Goal: Information Seeking & Learning: Learn about a topic

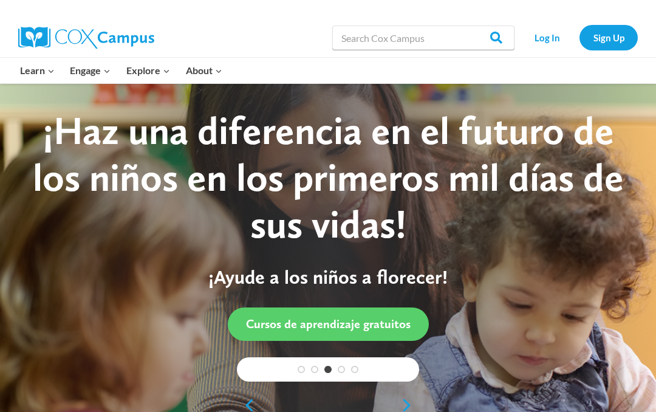
click at [557, 42] on link "Log In" at bounding box center [547, 37] width 53 height 25
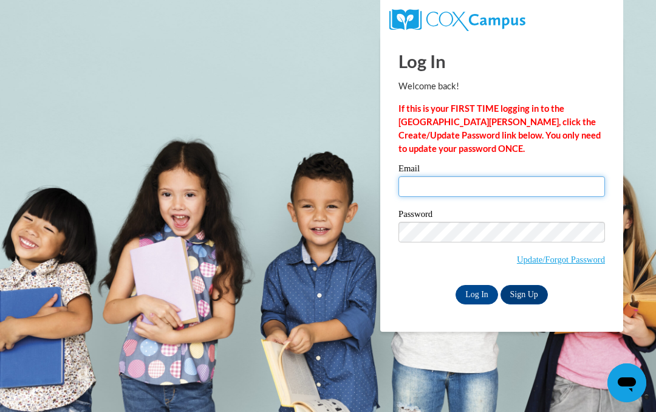
click at [433, 180] on input "Email" at bounding box center [502, 186] width 207 height 21
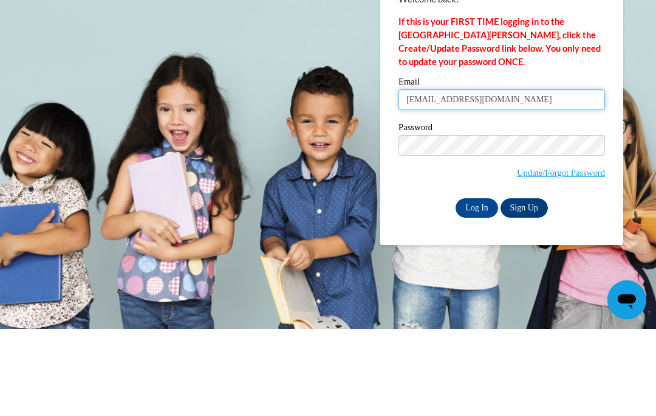
type input "lilliancowan366@yahoo.com"
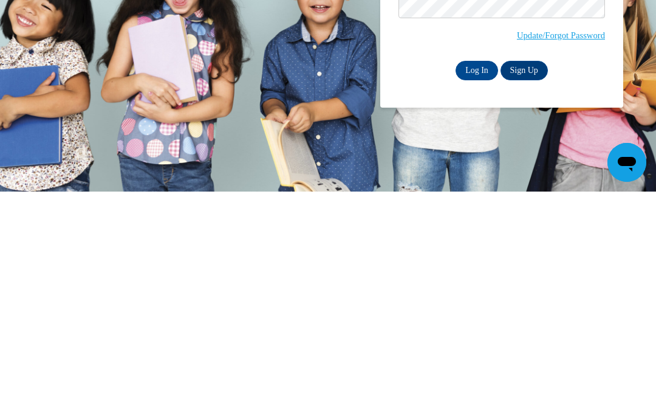
click at [473, 285] on input "Log In" at bounding box center [477, 294] width 43 height 19
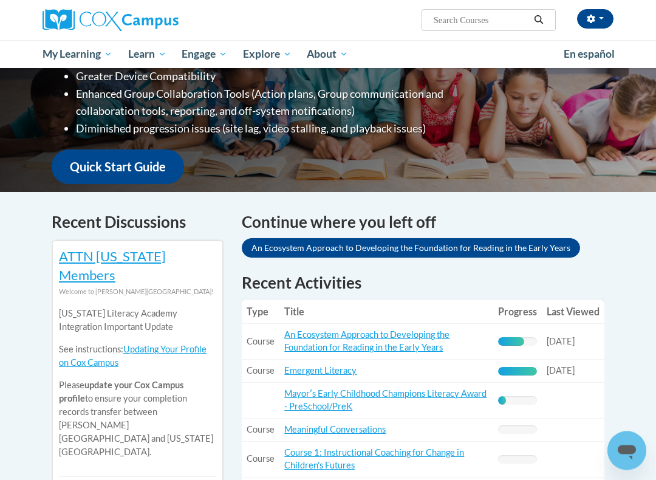
scroll to position [247, 0]
click at [554, 238] on link "An Ecosystem Approach to Developing the Foundation for Reading in the Early Yea…" at bounding box center [411, 247] width 338 height 19
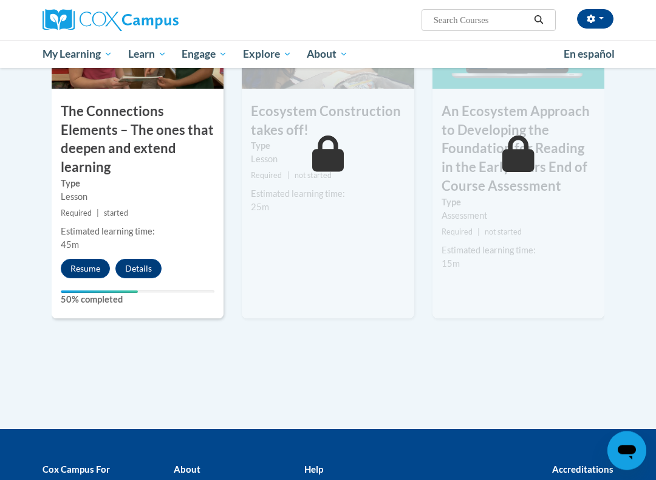
scroll to position [1121, 0]
click at [89, 259] on button "Resume" at bounding box center [85, 268] width 49 height 19
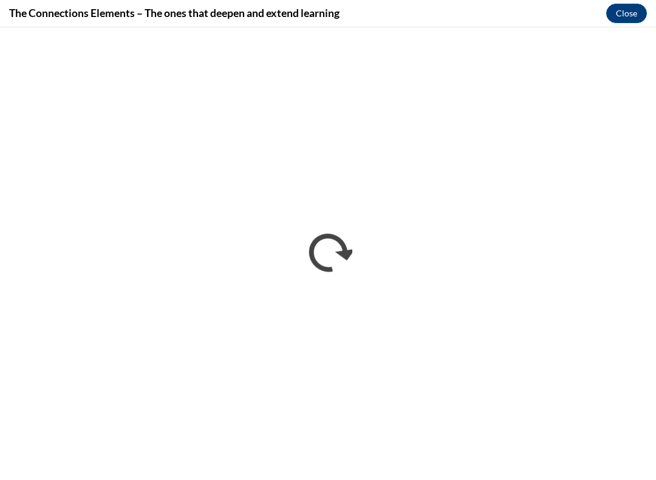
scroll to position [0, 0]
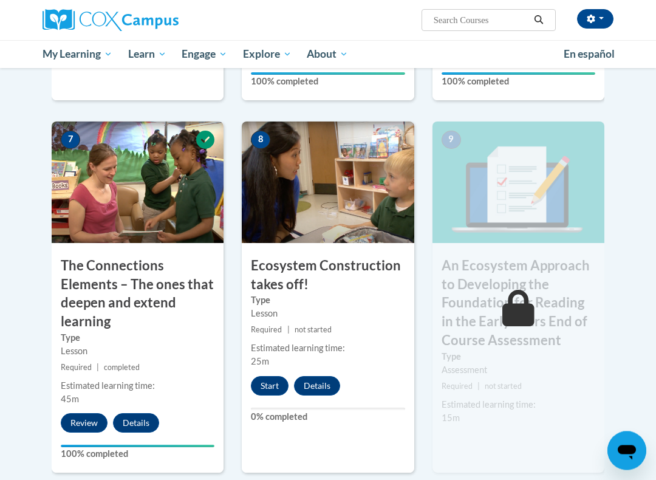
scroll to position [970, 0]
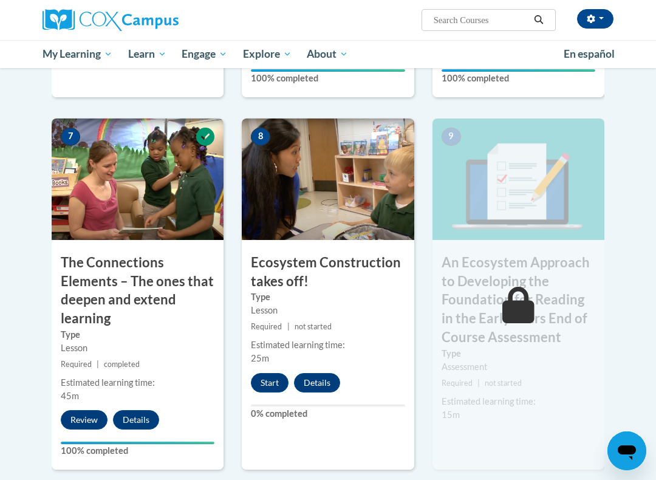
click at [273, 373] on button "Start" at bounding box center [270, 382] width 38 height 19
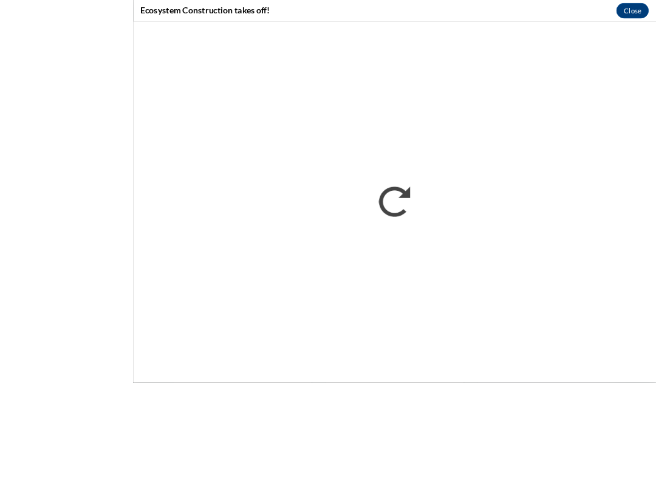
scroll to position [968, 0]
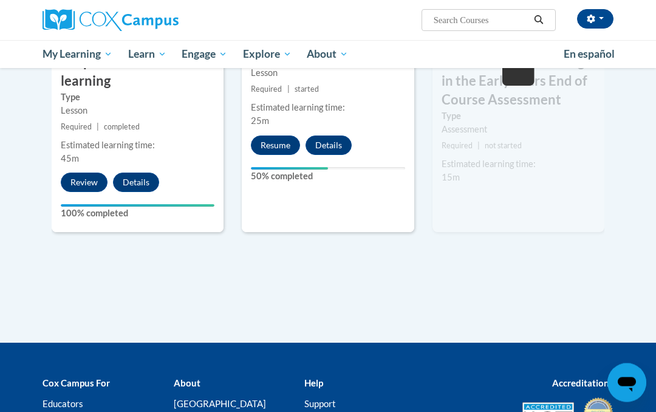
scroll to position [1208, 0]
click at [269, 135] on button "Resume" at bounding box center [275, 144] width 49 height 19
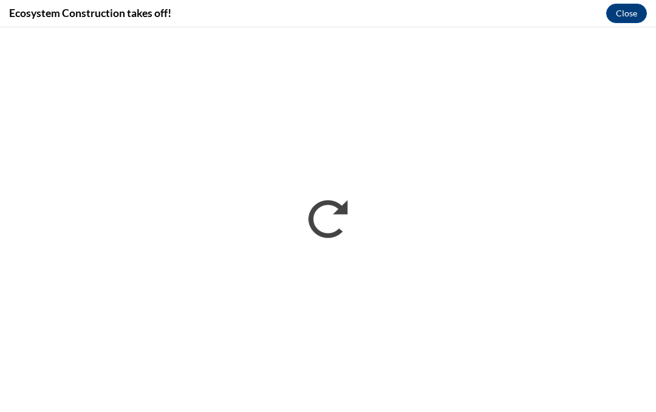
scroll to position [0, 0]
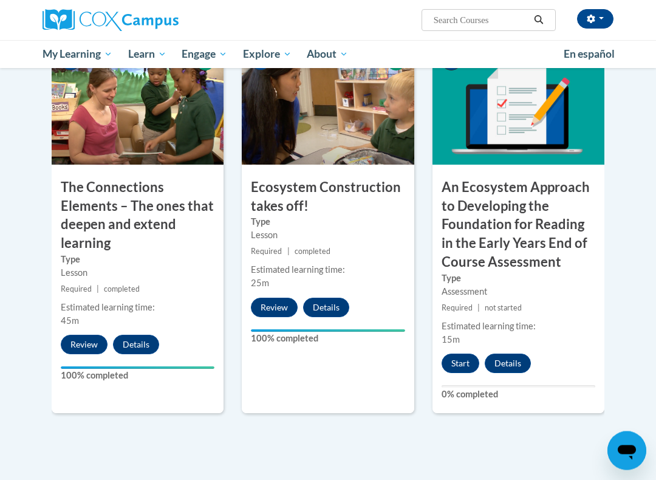
scroll to position [1046, 0]
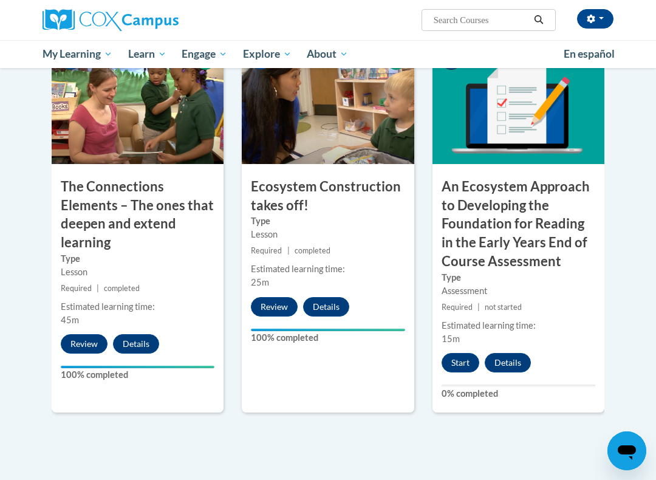
click at [461, 354] on button "Start" at bounding box center [461, 362] width 38 height 19
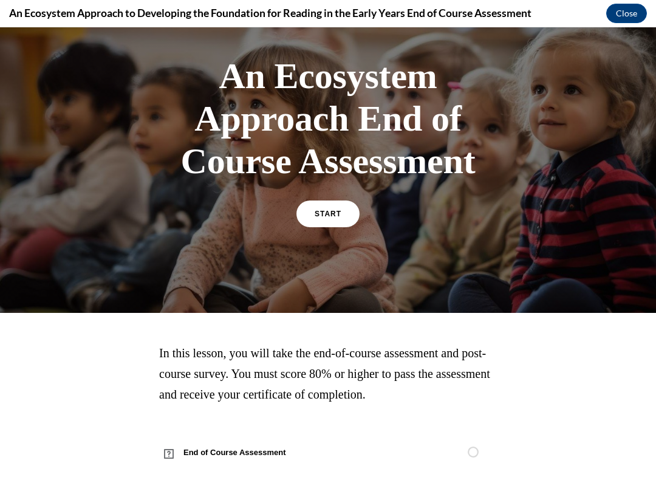
scroll to position [63, 0]
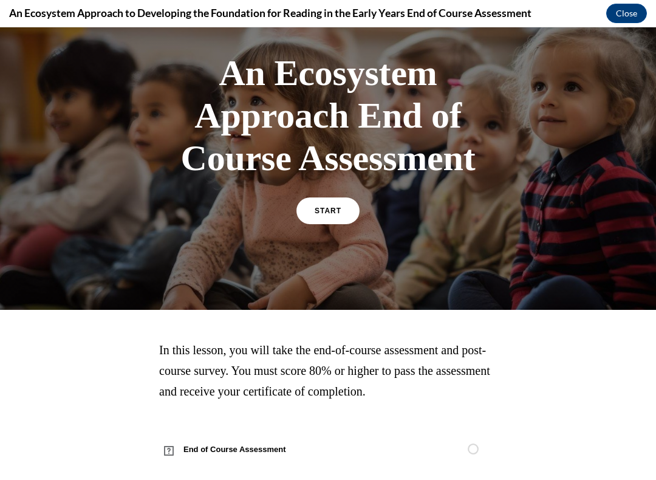
click at [332, 207] on span "START" at bounding box center [328, 211] width 27 height 9
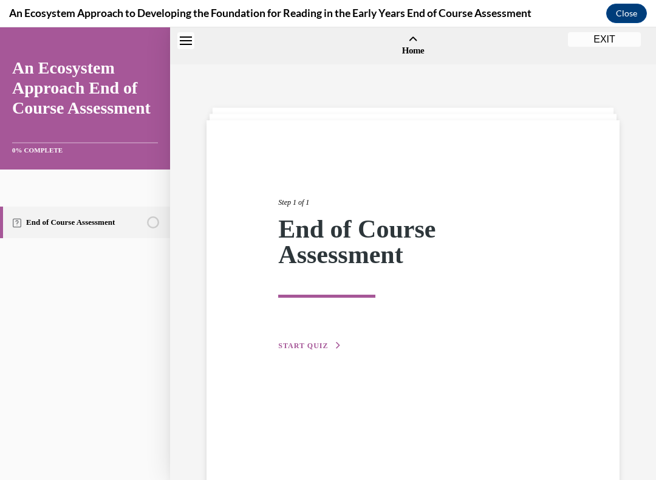
scroll to position [38, 0]
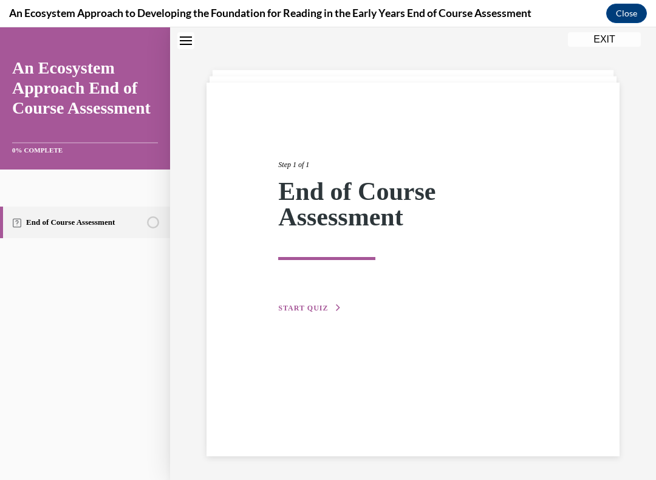
click at [316, 304] on span "START QUIZ" at bounding box center [303, 308] width 50 height 9
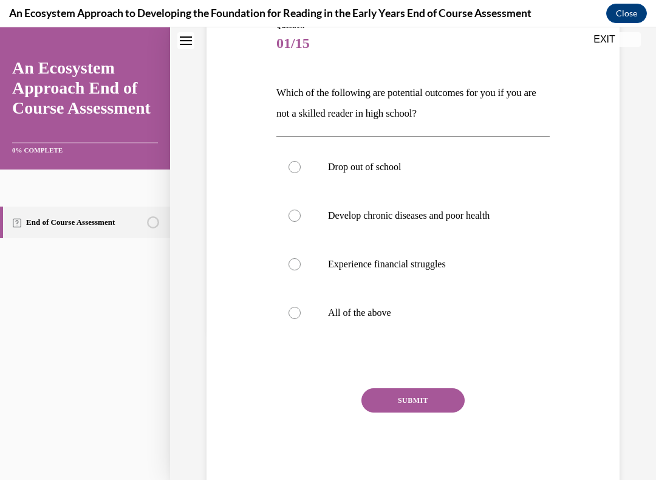
scroll to position [149, 0]
click at [293, 315] on div at bounding box center [295, 313] width 12 height 12
click at [293, 315] on input "All of the above" at bounding box center [295, 313] width 12 height 12
radio input "true"
click at [421, 400] on button "SUBMIT" at bounding box center [412, 400] width 103 height 24
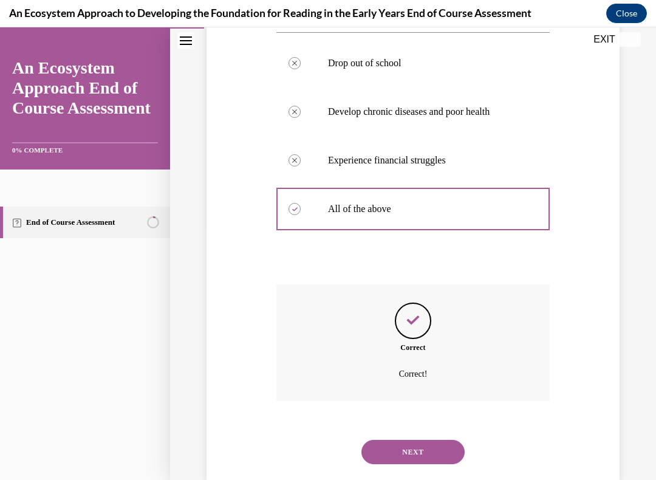
scroll to position [264, 0]
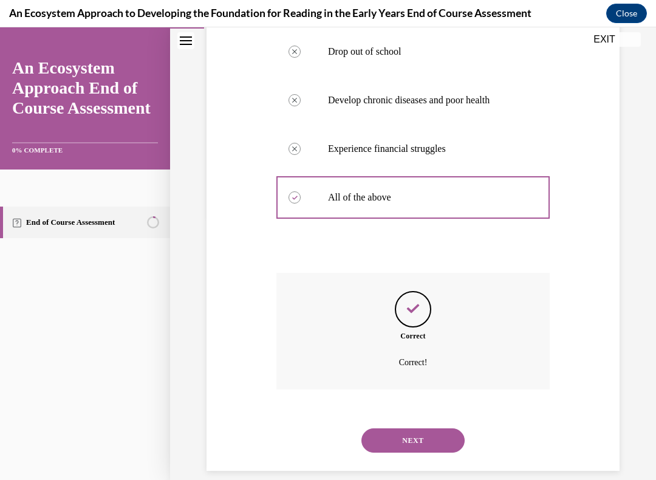
click at [417, 411] on button "NEXT" at bounding box center [412, 440] width 103 height 24
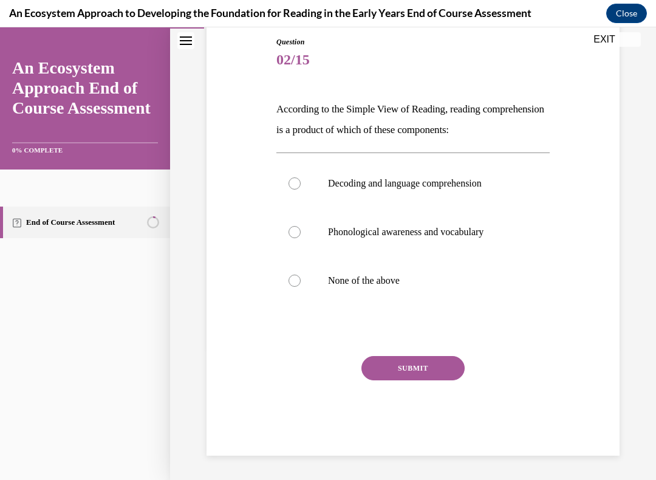
scroll to position [118, 0]
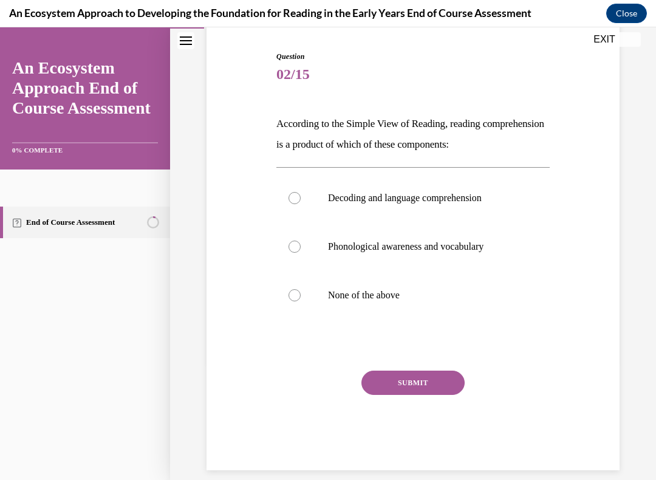
click at [297, 199] on div at bounding box center [295, 198] width 12 height 12
click at [297, 199] on input "Decoding and language comprehension" at bounding box center [295, 198] width 12 height 12
radio input "true"
click at [422, 380] on button "SUBMIT" at bounding box center [412, 383] width 103 height 24
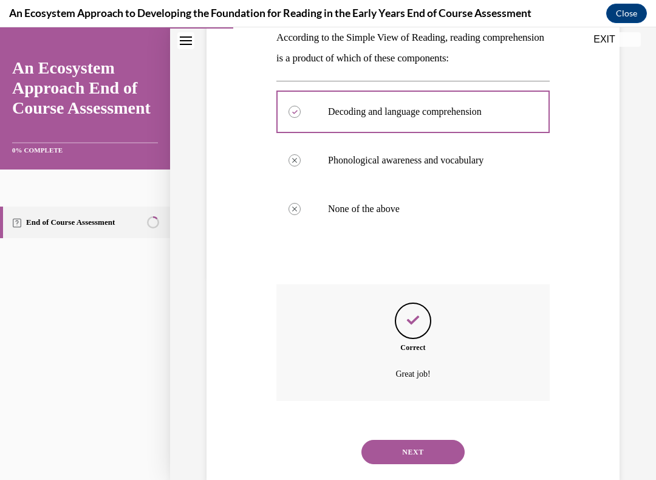
scroll to position [216, 0]
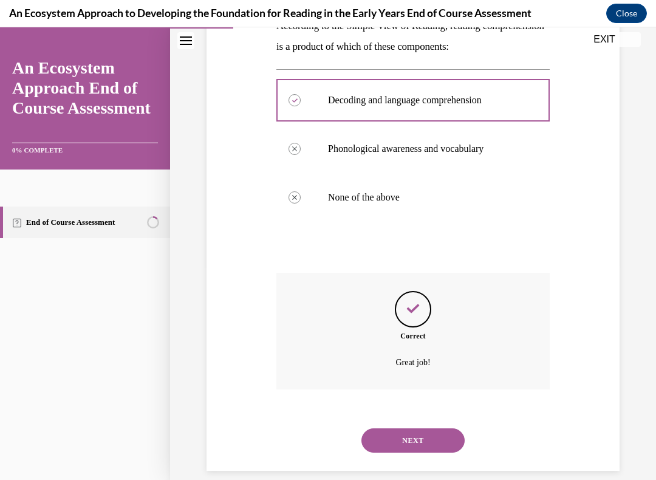
click at [402, 411] on button "NEXT" at bounding box center [412, 440] width 103 height 24
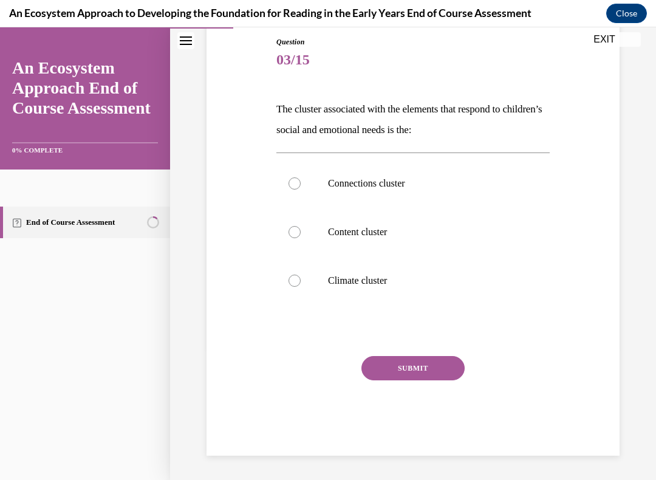
scroll to position [118, 0]
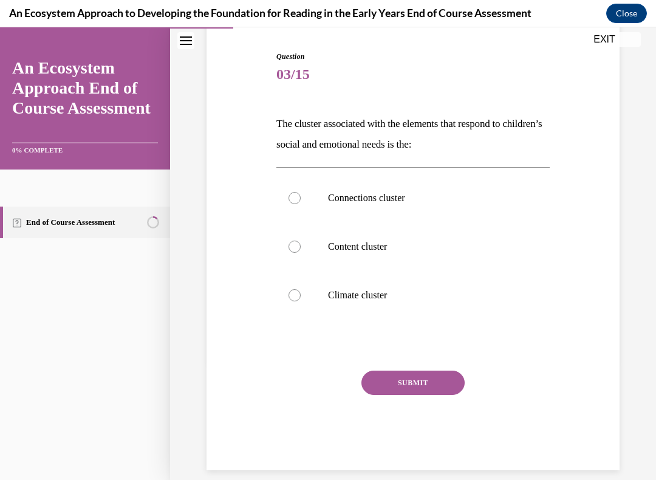
click at [294, 290] on div at bounding box center [295, 295] width 12 height 12
click at [294, 290] on input "Climate cluster" at bounding box center [295, 295] width 12 height 12
radio input "true"
click at [421, 380] on button "SUBMIT" at bounding box center [412, 383] width 103 height 24
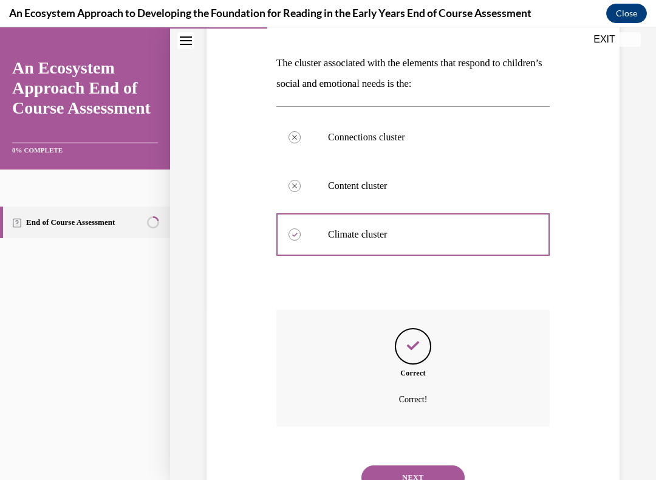
scroll to position [216, 0]
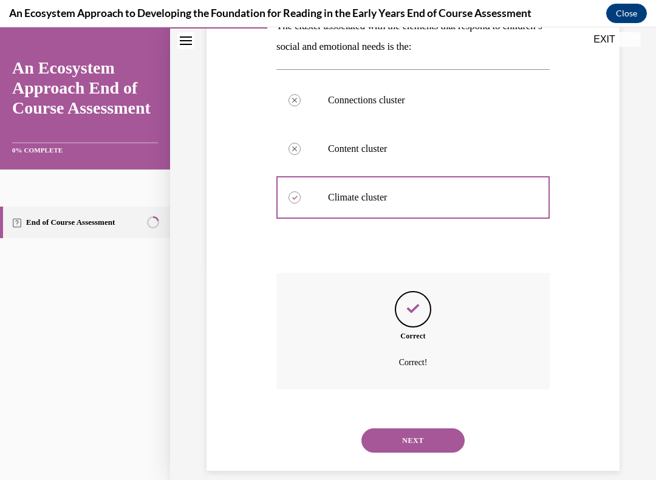
click at [418, 411] on button "NEXT" at bounding box center [412, 440] width 103 height 24
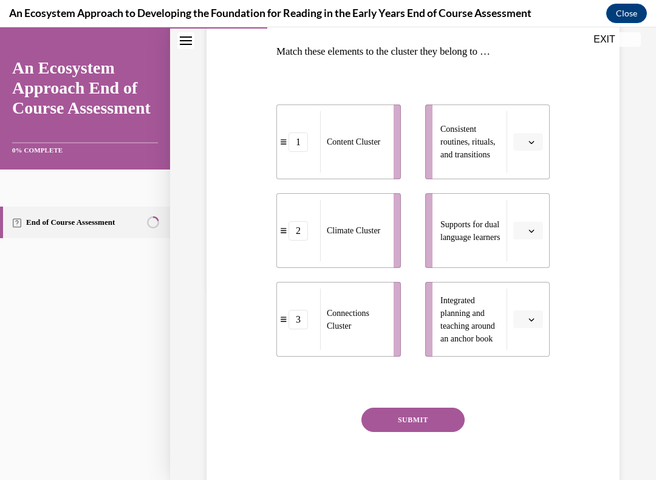
scroll to position [193, 0]
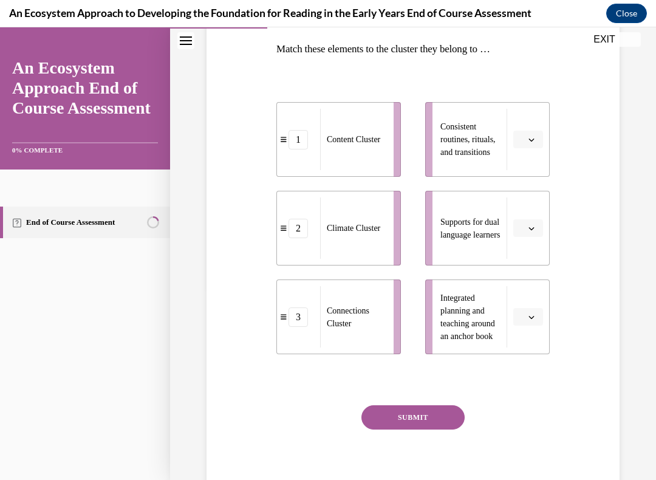
click at [530, 135] on span "button" at bounding box center [531, 139] width 9 height 9
click at [524, 216] on span "2" at bounding box center [523, 215] width 4 height 10
click at [526, 233] on button "button" at bounding box center [528, 228] width 30 height 18
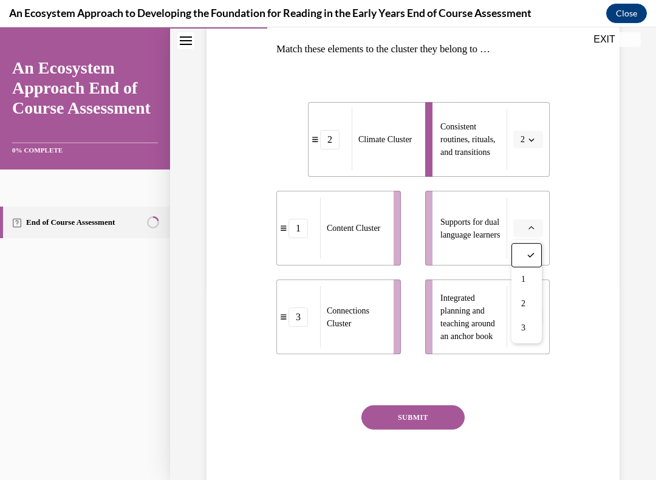
click at [528, 303] on div "2" at bounding box center [526, 304] width 30 height 24
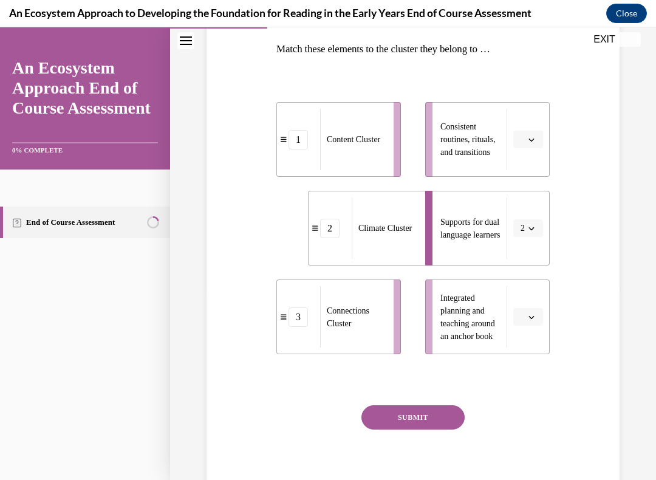
click at [530, 320] on span "button" at bounding box center [531, 317] width 9 height 9
click at [518, 227] on button "2" at bounding box center [528, 228] width 30 height 18
click at [522, 330] on span "3" at bounding box center [521, 328] width 4 height 10
click at [527, 314] on span "button" at bounding box center [531, 317] width 9 height 9
click at [524, 391] on span "2" at bounding box center [523, 393] width 4 height 10
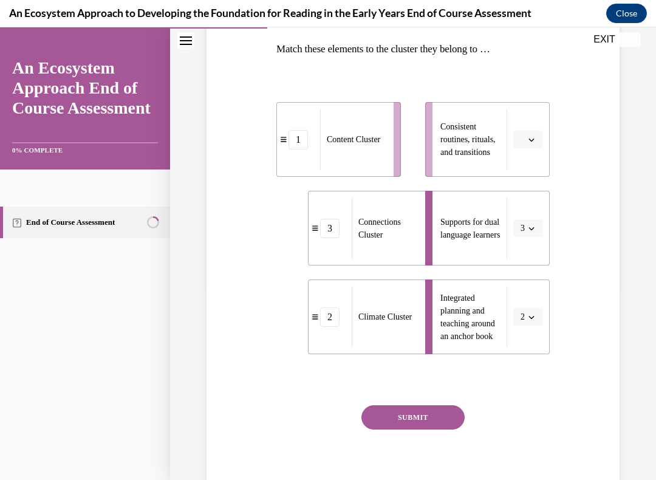
click at [414, 411] on button "SUBMIT" at bounding box center [412, 417] width 103 height 24
click at [533, 137] on icon "button" at bounding box center [531, 140] width 6 height 6
click at [524, 216] on span "2" at bounding box center [523, 215] width 4 height 10
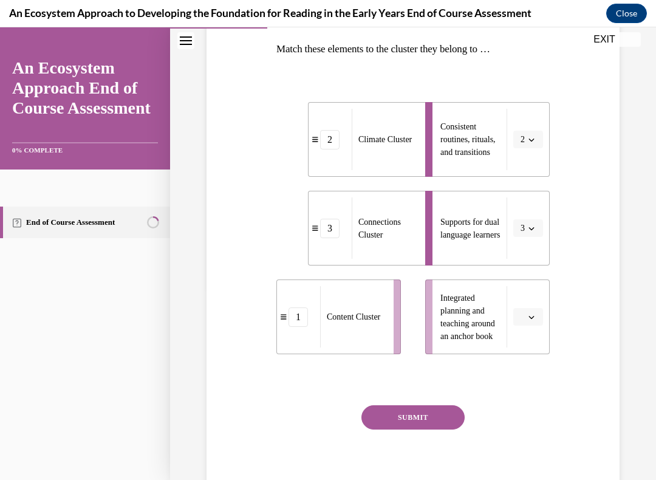
click at [526, 321] on button "button" at bounding box center [528, 317] width 30 height 18
click at [524, 371] on span "1" at bounding box center [523, 368] width 4 height 10
click at [417, 411] on button "SUBMIT" at bounding box center [412, 417] width 103 height 24
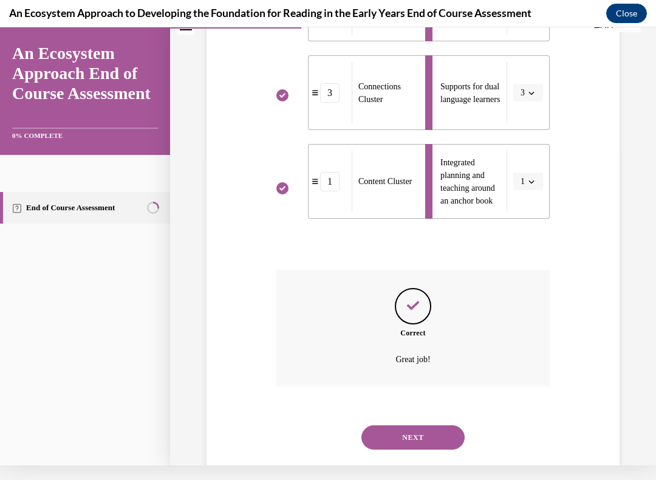
scroll to position [325, 0]
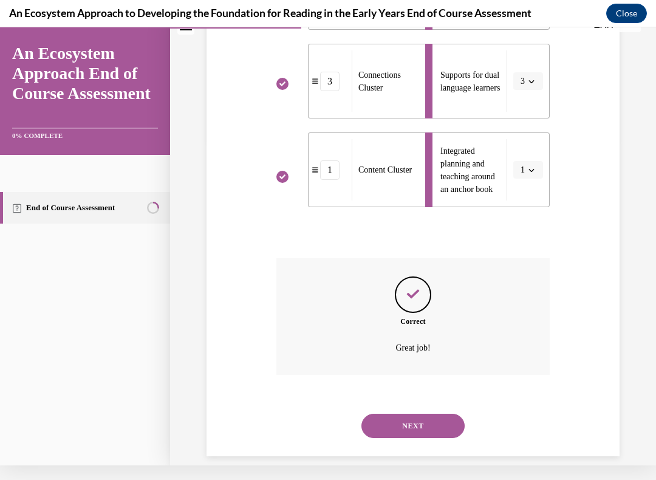
click at [420, 411] on button "NEXT" at bounding box center [412, 426] width 103 height 24
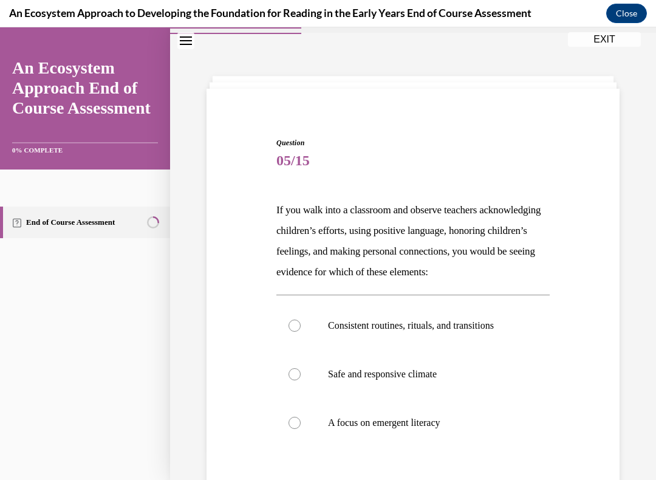
scroll to position [45, 0]
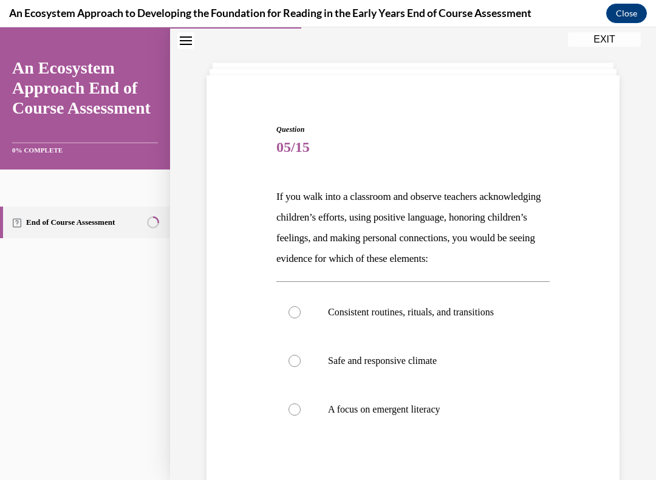
click at [284, 377] on label "Safe and responsive climate" at bounding box center [412, 361] width 273 height 49
click at [289, 367] on input "Safe and responsive climate" at bounding box center [295, 361] width 12 height 12
radio input "true"
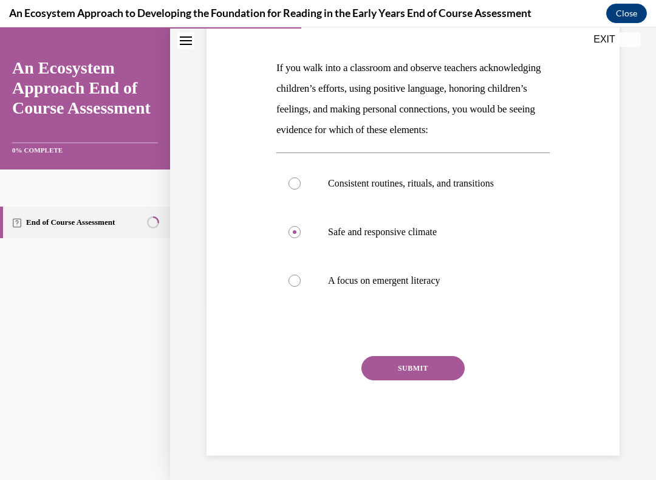
click at [422, 380] on button "SUBMIT" at bounding box center [412, 368] width 103 height 24
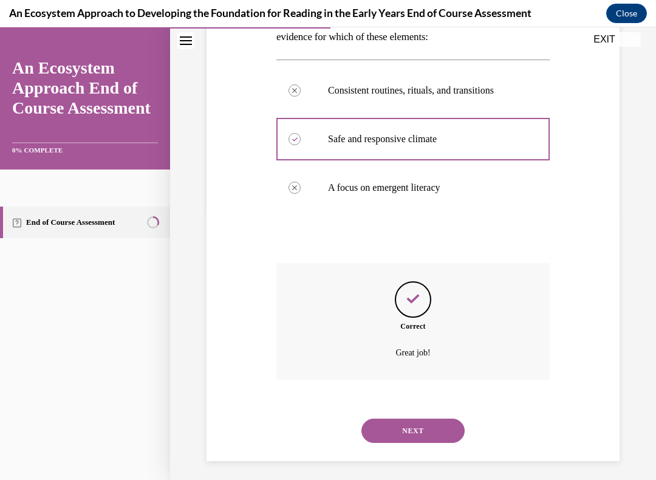
scroll to position [278, 0]
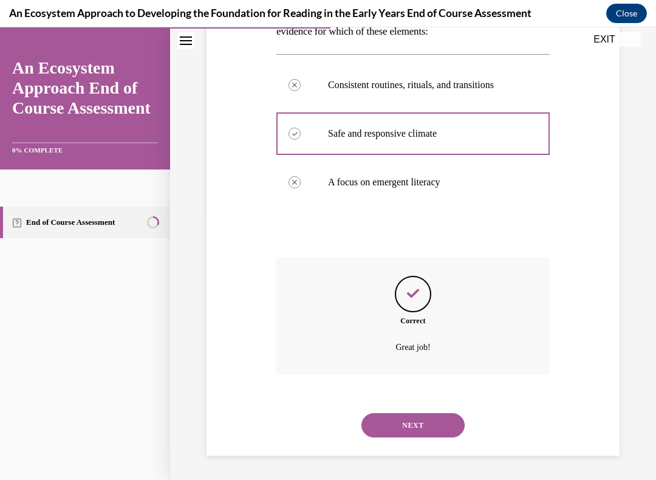
click at [417, 411] on button "NEXT" at bounding box center [412, 425] width 103 height 24
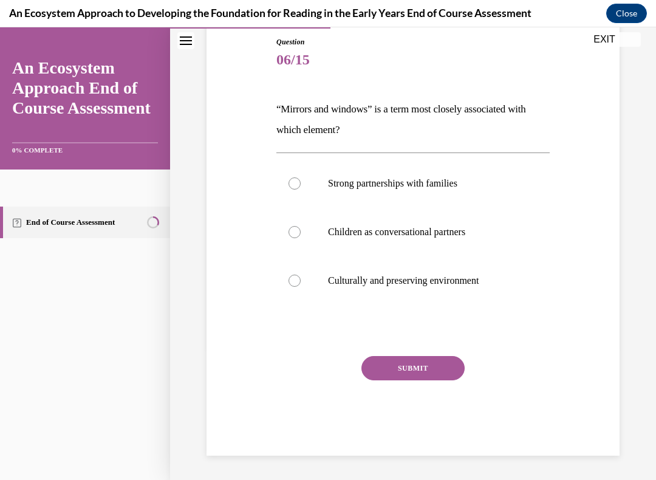
scroll to position [118, 0]
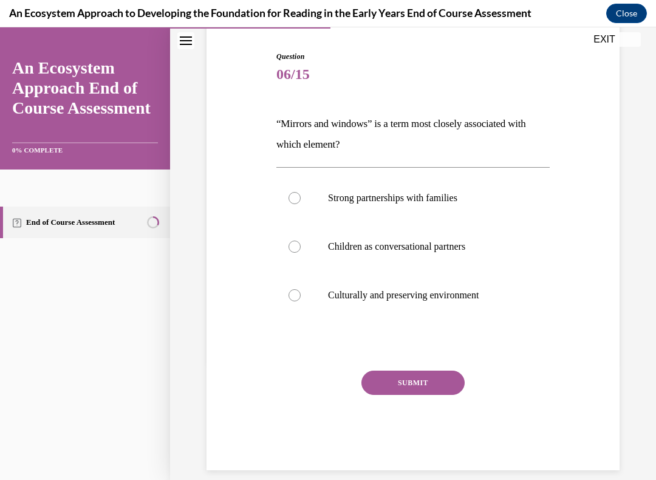
click at [293, 242] on div at bounding box center [295, 247] width 12 height 12
click at [293, 242] on input "Children as conversational partners" at bounding box center [295, 247] width 12 height 12
radio input "true"
click at [432, 379] on button "SUBMIT" at bounding box center [412, 383] width 103 height 24
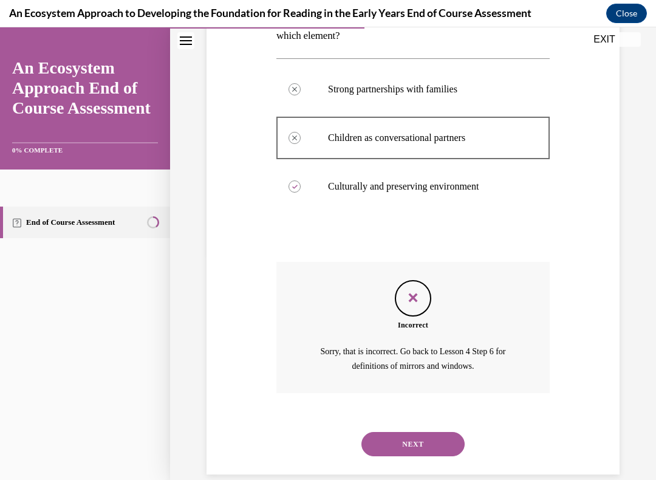
scroll to position [229, 0]
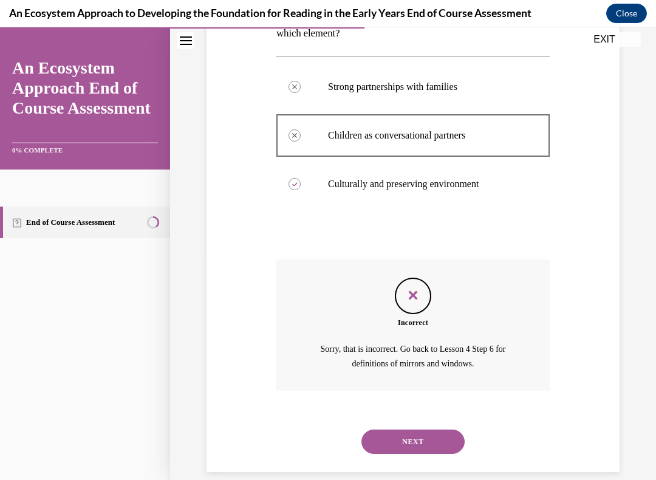
click at [419, 411] on button "NEXT" at bounding box center [412, 441] width 103 height 24
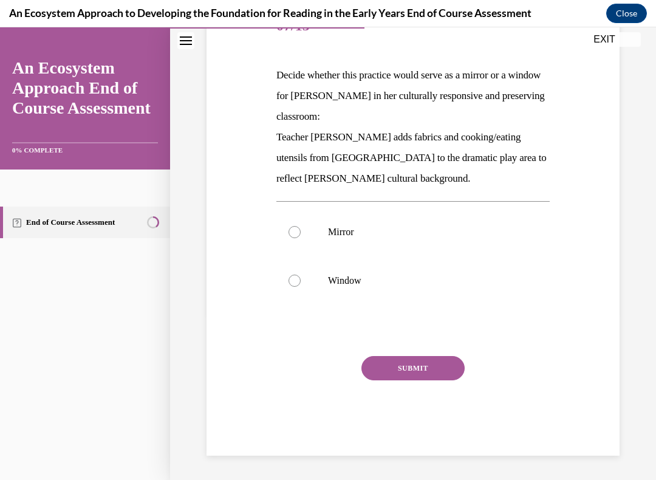
scroll to position [135, 0]
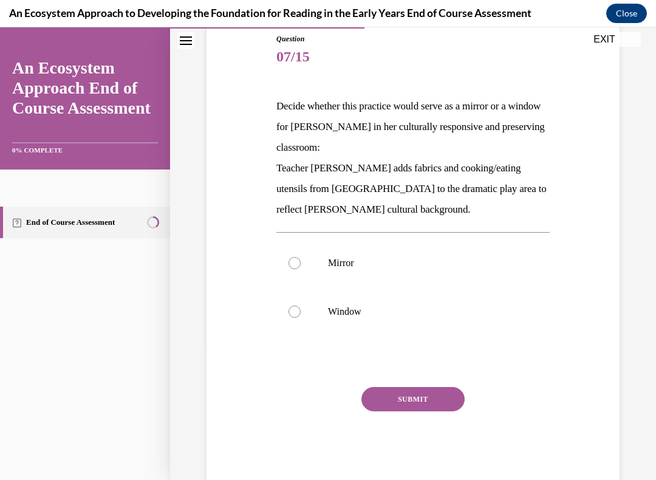
click at [588, 292] on div "Question 07/15 Decide whether this practice would serve as a mirror or a window…" at bounding box center [413, 242] width 419 height 490
click at [298, 261] on div at bounding box center [295, 263] width 12 height 12
click at [298, 261] on input "Mirror" at bounding box center [295, 263] width 12 height 12
radio input "true"
click at [417, 395] on button "SUBMIT" at bounding box center [412, 399] width 103 height 24
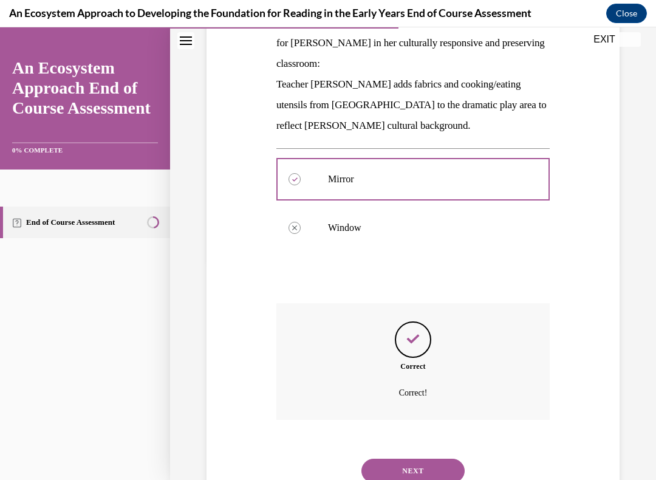
scroll to position [250, 0]
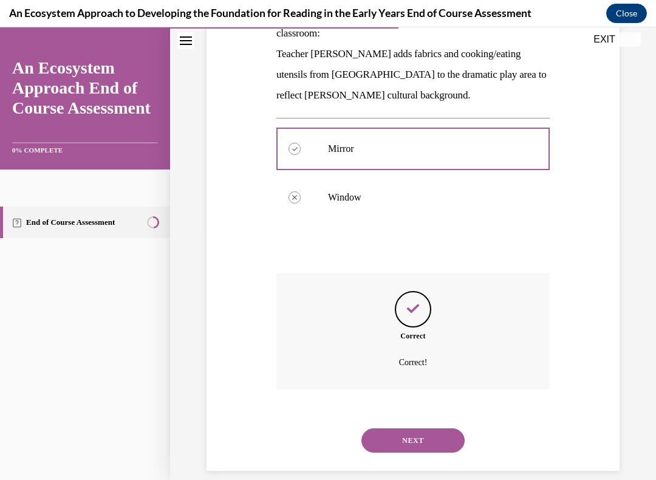
click at [422, 411] on button "NEXT" at bounding box center [412, 440] width 103 height 24
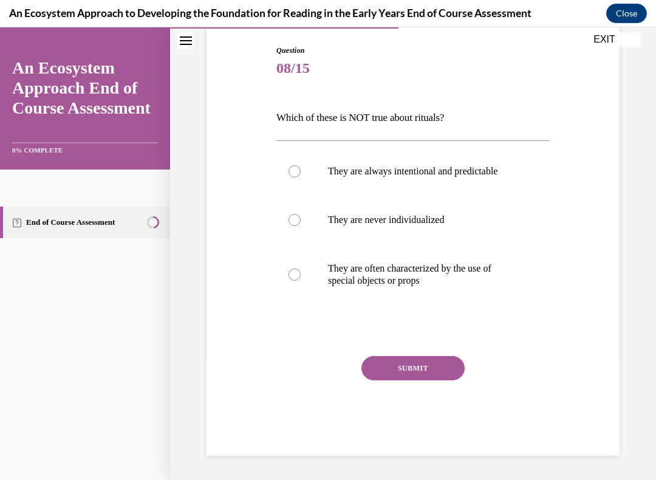
scroll to position [109, 0]
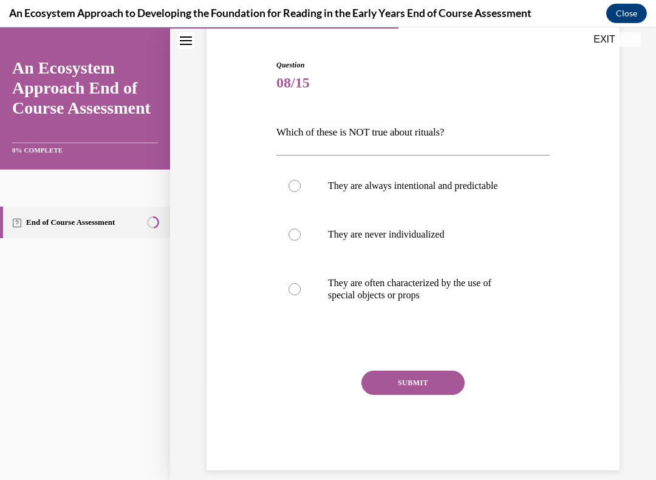
click at [293, 233] on div at bounding box center [295, 234] width 12 height 12
click at [293, 233] on input "They are never individualized" at bounding box center [295, 234] width 12 height 12
radio input "true"
click at [433, 383] on button "SUBMIT" at bounding box center [412, 383] width 103 height 24
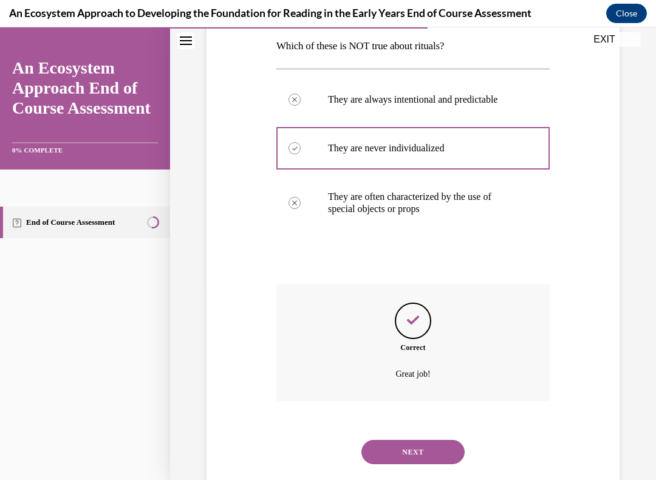
scroll to position [207, 0]
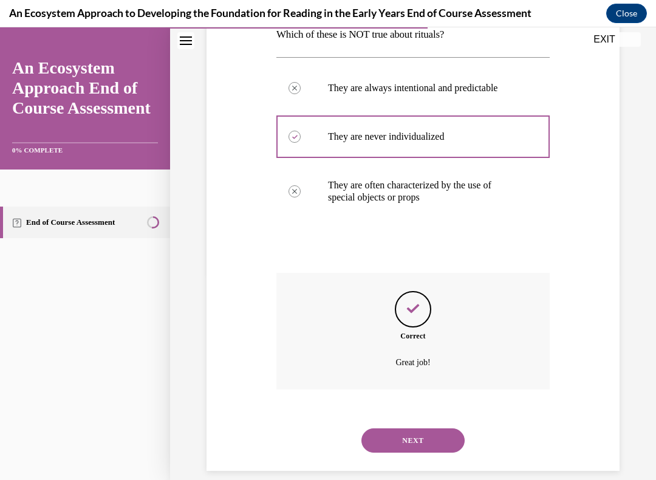
click at [425, 411] on button "NEXT" at bounding box center [412, 440] width 103 height 24
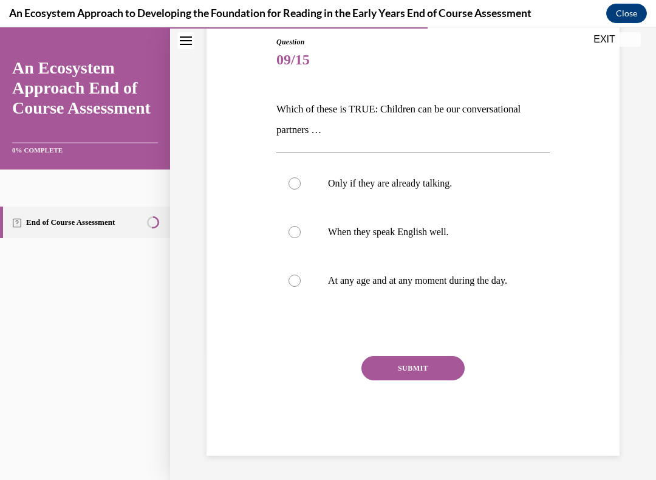
scroll to position [130, 0]
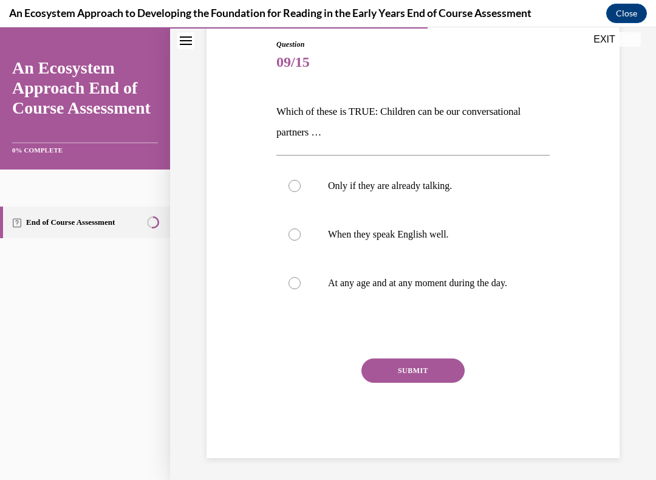
click at [299, 285] on div at bounding box center [295, 283] width 12 height 12
click at [299, 285] on input "At any age and at any moment during the day." at bounding box center [295, 283] width 12 height 12
radio input "true"
click at [437, 379] on button "SUBMIT" at bounding box center [412, 370] width 103 height 24
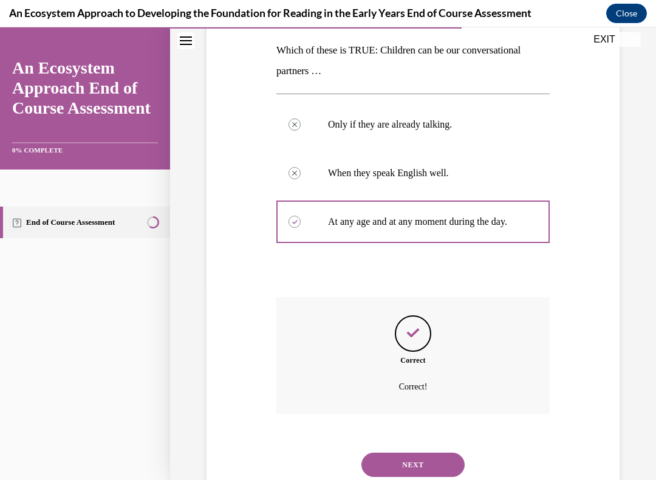
scroll to position [228, 0]
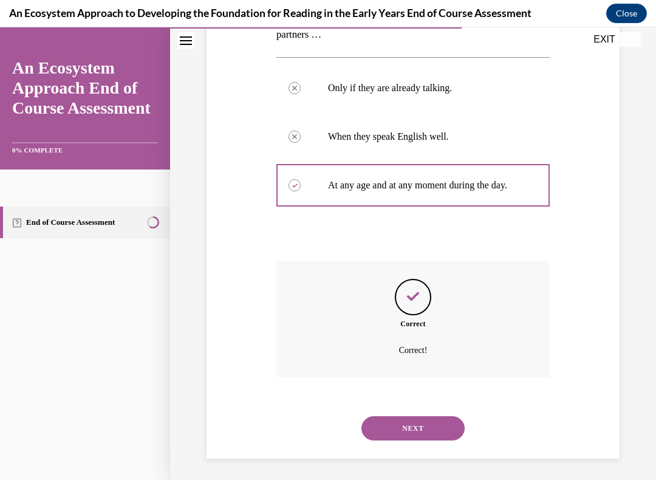
click at [417, 411] on button "NEXT" at bounding box center [412, 428] width 103 height 24
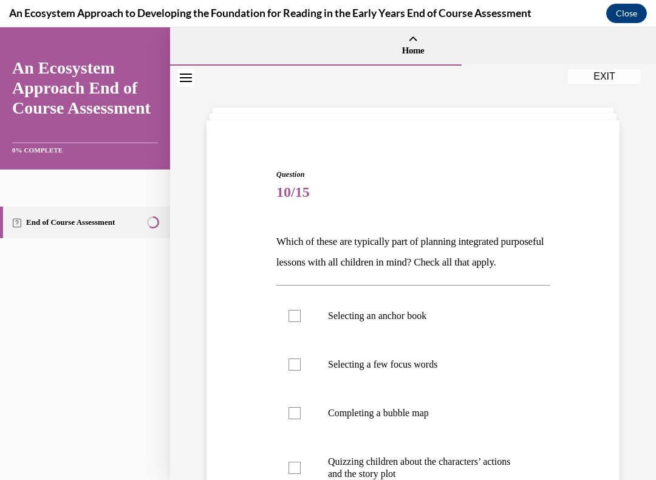
click at [301, 336] on label "Selecting an anchor book" at bounding box center [412, 316] width 273 height 49
click at [301, 322] on input "Selecting an anchor book" at bounding box center [295, 316] width 12 height 12
checkbox input "true"
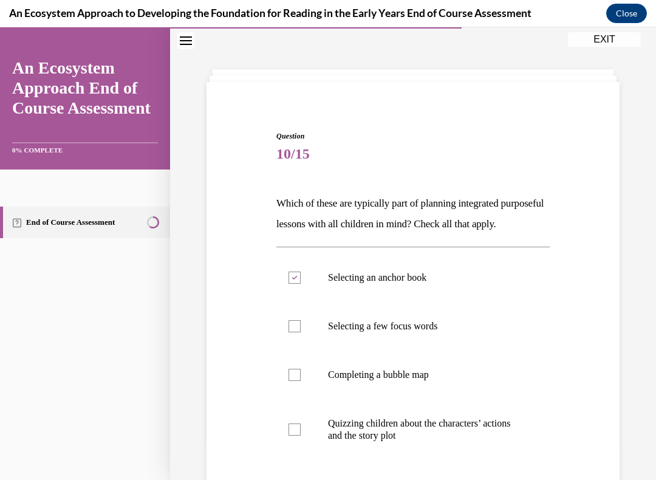
scroll to position [44, 0]
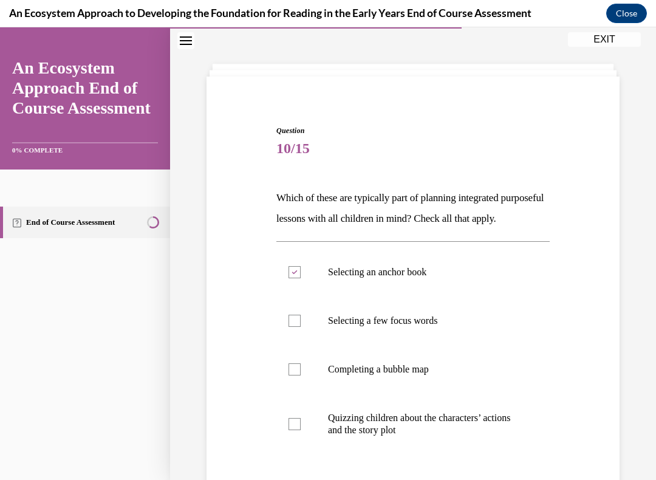
click at [292, 375] on div at bounding box center [295, 369] width 12 height 12
click at [292, 375] on input "Completing a bubble map" at bounding box center [295, 369] width 12 height 12
checkbox input "true"
click at [290, 327] on div at bounding box center [295, 321] width 12 height 12
click at [290, 327] on input "Selecting a few focus words" at bounding box center [295, 321] width 12 height 12
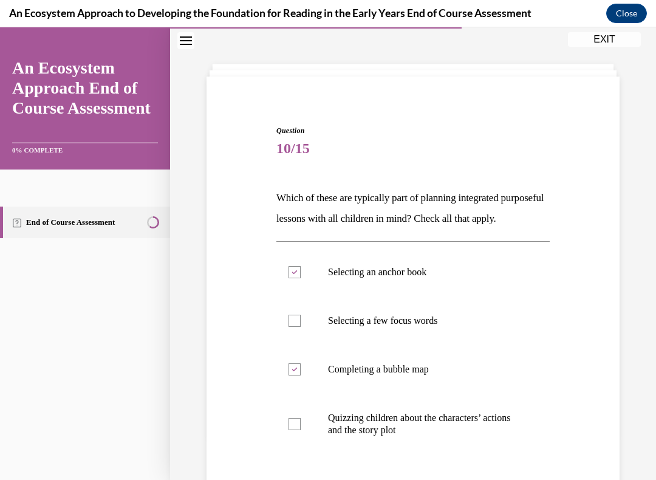
checkbox input "true"
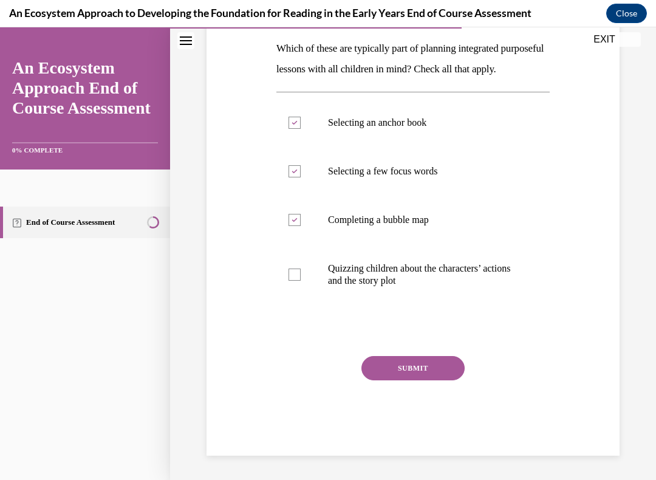
click at [423, 378] on button "SUBMIT" at bounding box center [412, 368] width 103 height 24
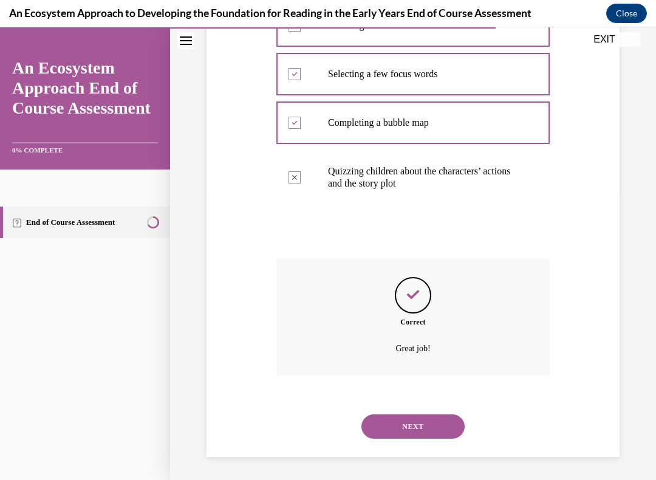
scroll to position [297, 0]
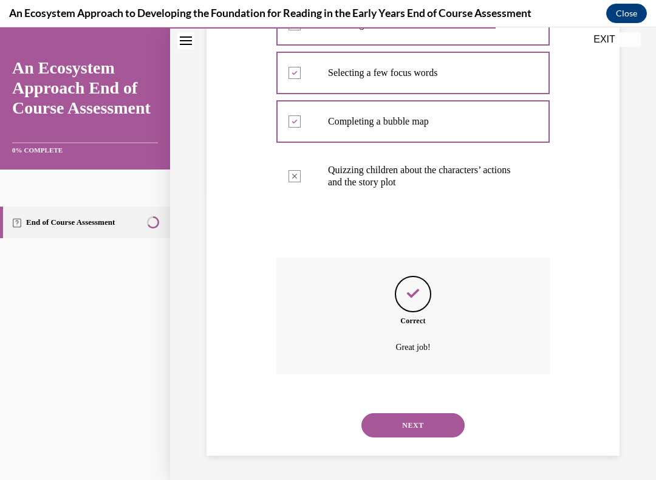
click at [419, 411] on button "NEXT" at bounding box center [412, 425] width 103 height 24
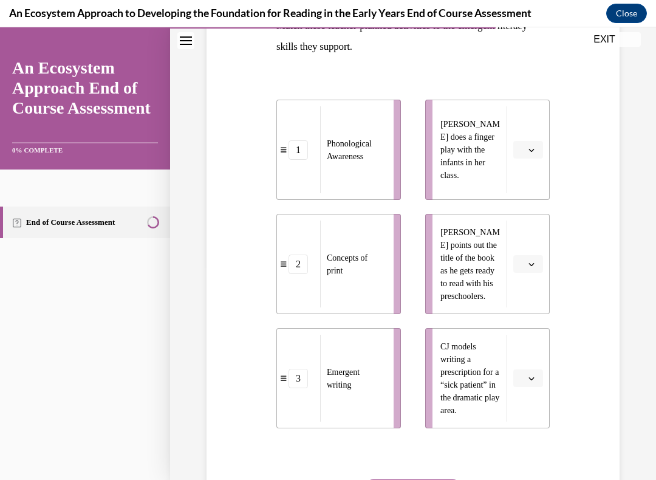
scroll to position [217, 0]
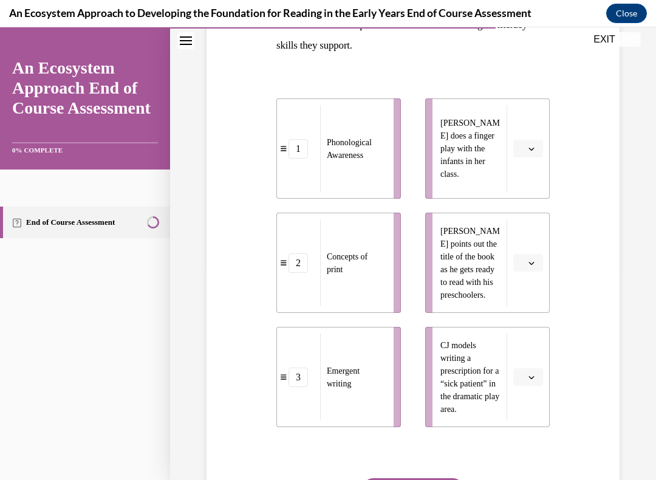
click at [532, 260] on icon "button" at bounding box center [531, 263] width 6 height 6
click at [521, 336] on div "2" at bounding box center [526, 338] width 30 height 24
click at [533, 370] on button "button" at bounding box center [528, 377] width 30 height 18
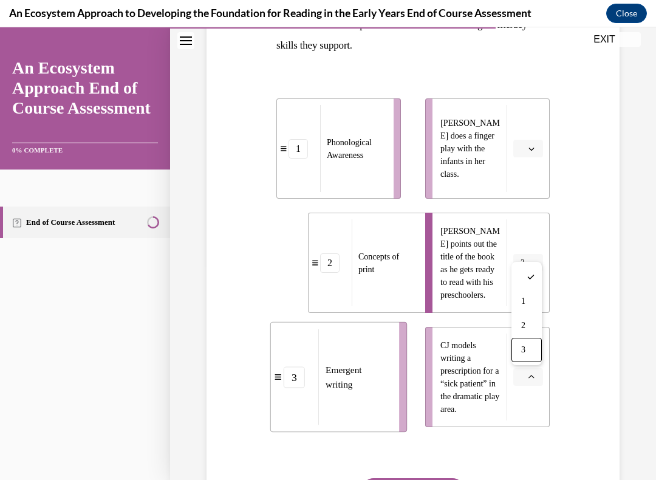
click at [525, 347] on span "3" at bounding box center [523, 350] width 4 height 10
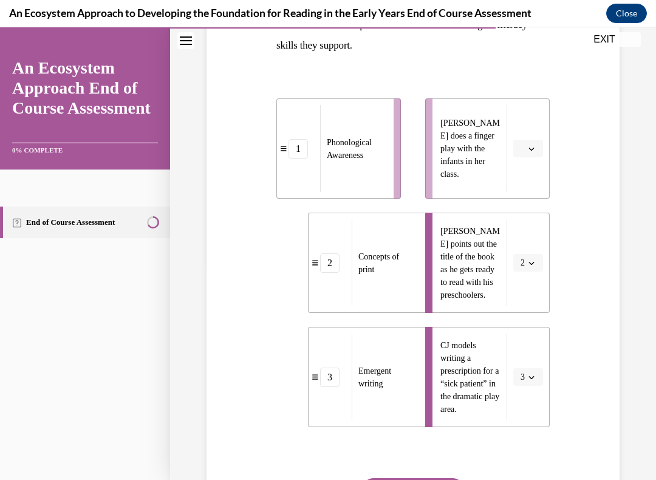
click at [527, 143] on button "button" at bounding box center [528, 149] width 30 height 18
click at [525, 195] on span "1" at bounding box center [523, 200] width 4 height 10
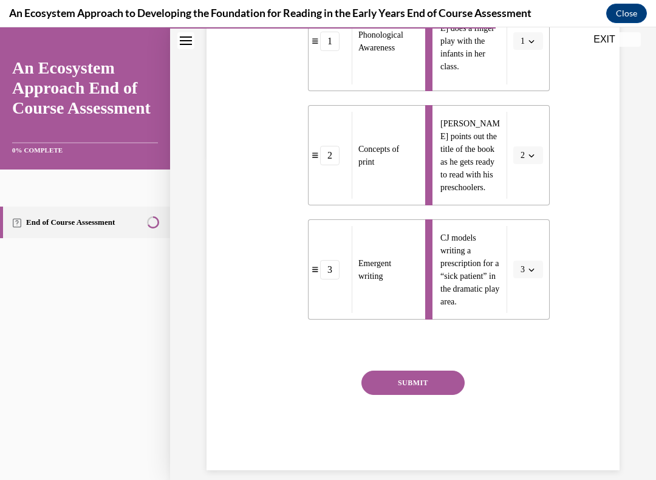
click at [420, 380] on button "SUBMIT" at bounding box center [412, 383] width 103 height 24
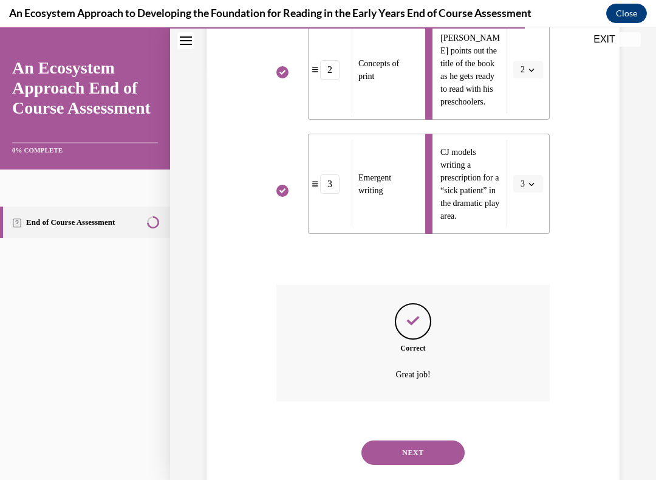
scroll to position [422, 0]
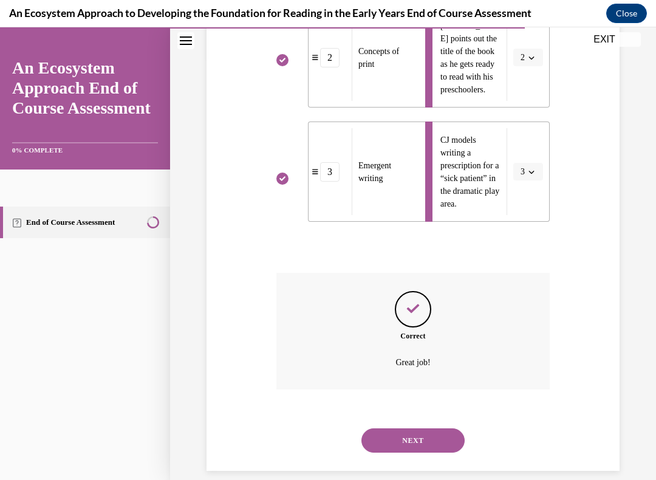
click at [419, 411] on button "NEXT" at bounding box center [412, 440] width 103 height 24
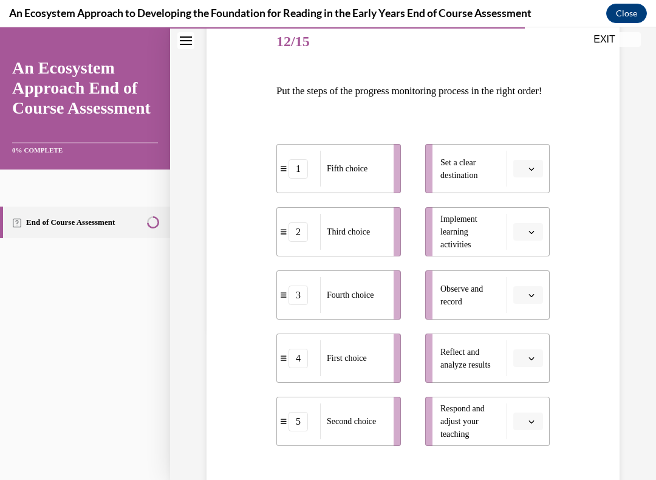
scroll to position [155, 0]
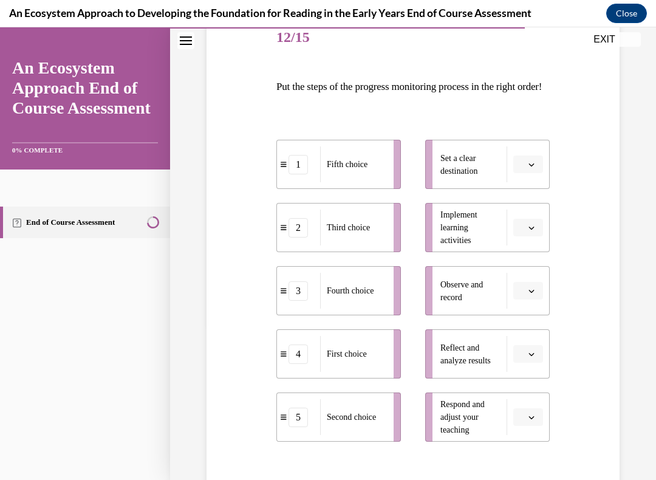
click at [535, 295] on span "button" at bounding box center [531, 291] width 9 height 9
click at [303, 174] on div "1" at bounding box center [298, 164] width 19 height 19
click at [298, 174] on div "1" at bounding box center [298, 164] width 19 height 19
click at [299, 172] on li "1 Fifth choice" at bounding box center [338, 164] width 125 height 49
click at [530, 294] on icon "button" at bounding box center [531, 291] width 6 height 6
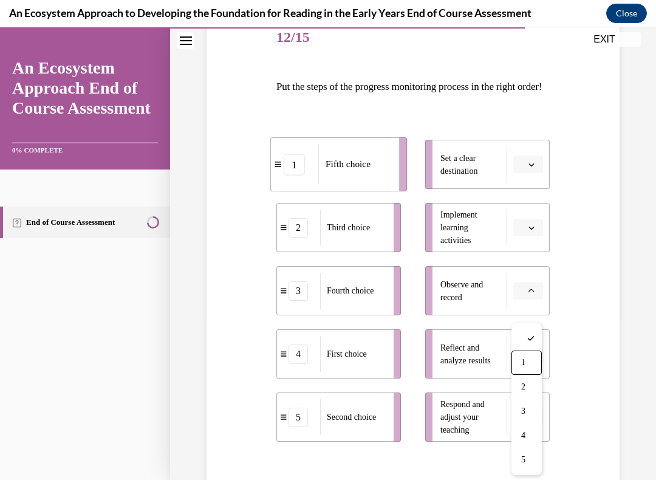
click at [524, 358] on span "1" at bounding box center [523, 363] width 4 height 10
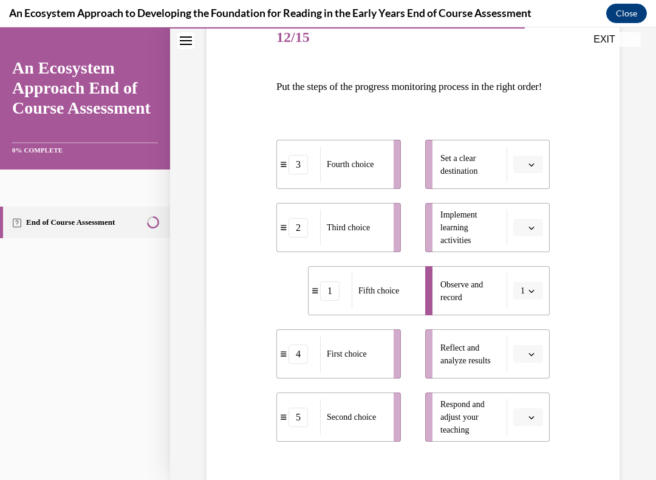
click at [524, 411] on span "Please select an option" at bounding box center [523, 417] width 4 height 12
click at [527, 338] on div "2" at bounding box center [526, 338] width 30 height 24
click at [531, 358] on span "button" at bounding box center [531, 354] width 9 height 9
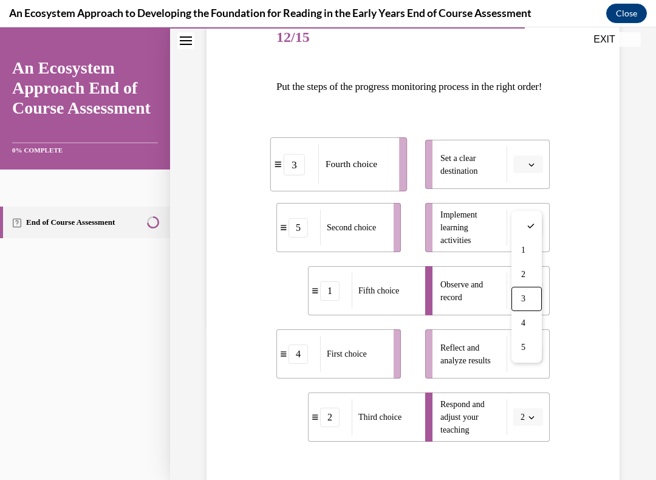
click at [529, 298] on div "3" at bounding box center [526, 299] width 30 height 24
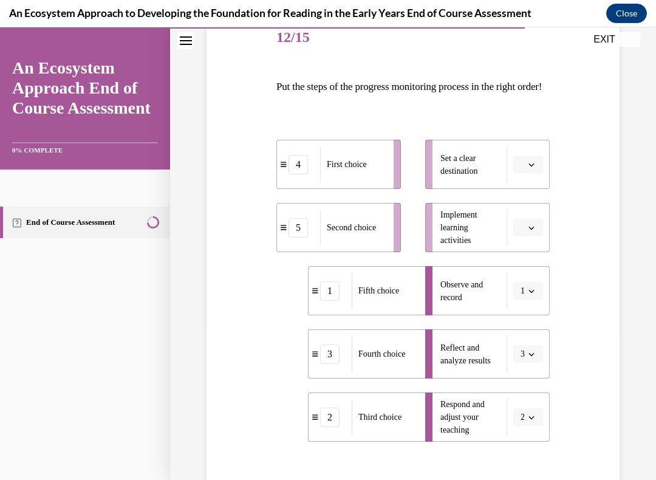
click at [538, 174] on button "button" at bounding box center [528, 165] width 30 height 18
click at [521, 329] on span "5" at bounding box center [523, 334] width 4 height 10
click at [535, 232] on span "button" at bounding box center [531, 228] width 9 height 9
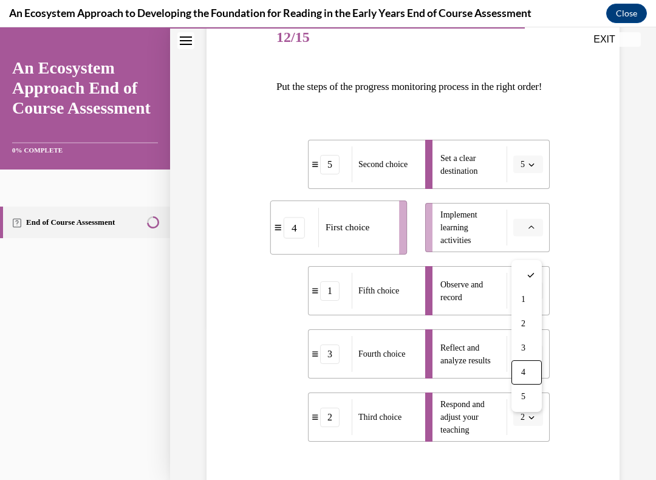
click at [530, 374] on div "4" at bounding box center [526, 372] width 30 height 24
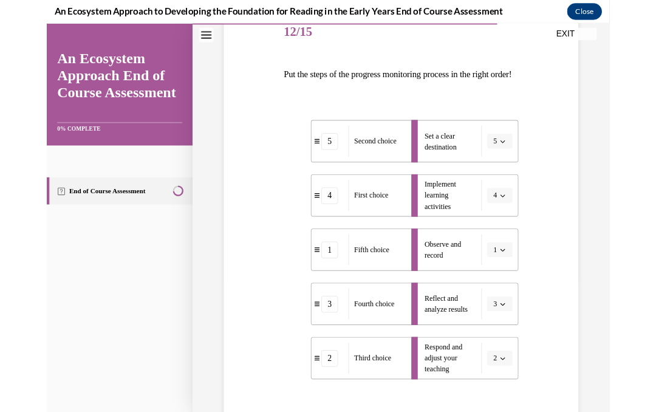
scroll to position [1080, 0]
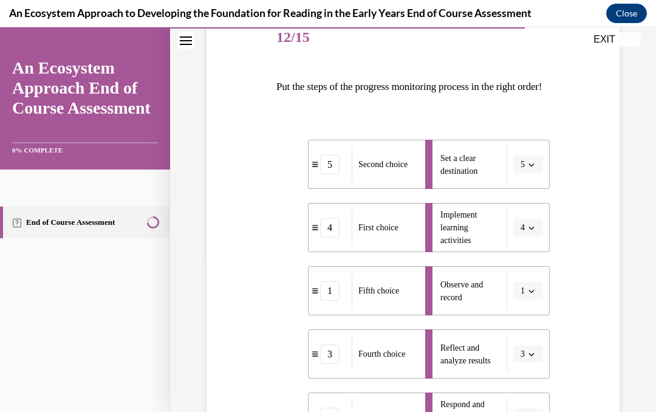
click at [528, 169] on span "button" at bounding box center [531, 164] width 9 height 9
click at [521, 258] on span "2" at bounding box center [521, 261] width 4 height 10
click at [525, 237] on button "4" at bounding box center [528, 228] width 30 height 18
click at [520, 347] on span "3" at bounding box center [521, 348] width 4 height 10
click at [534, 363] on button "button" at bounding box center [528, 354] width 30 height 18
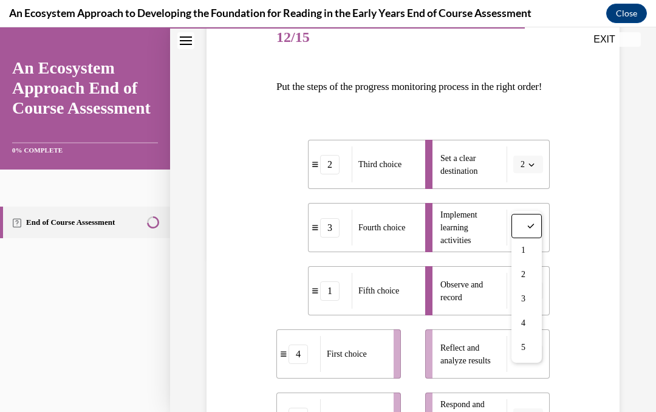
click at [521, 321] on div "4" at bounding box center [526, 323] width 30 height 24
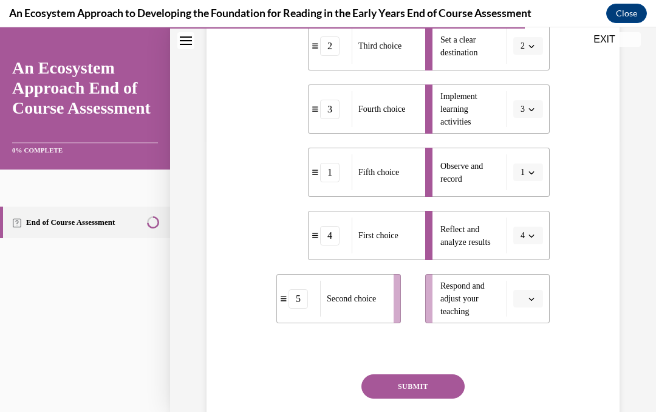
scroll to position [273, 0]
click at [529, 308] on button "button" at bounding box center [528, 299] width 30 height 18
click at [527, 212] on div "2" at bounding box center [526, 219] width 30 height 24
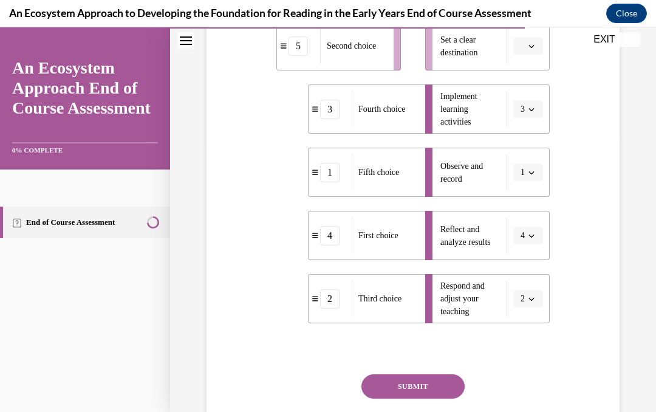
click at [536, 55] on button "button" at bounding box center [528, 46] width 30 height 18
click at [530, 159] on div "3" at bounding box center [526, 166] width 30 height 24
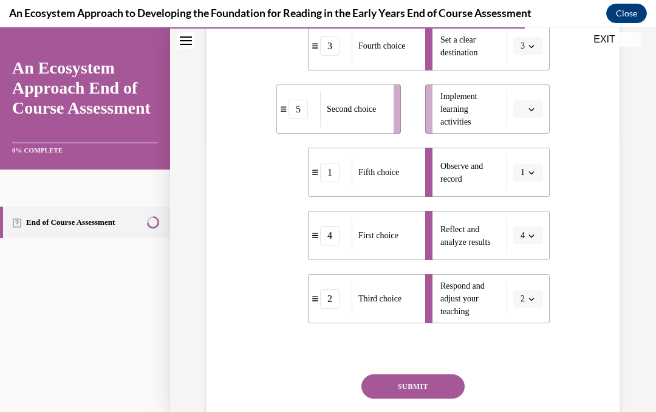
click at [536, 118] on button "button" at bounding box center [528, 109] width 30 height 18
click at [522, 249] on span "4" at bounding box center [523, 254] width 4 height 10
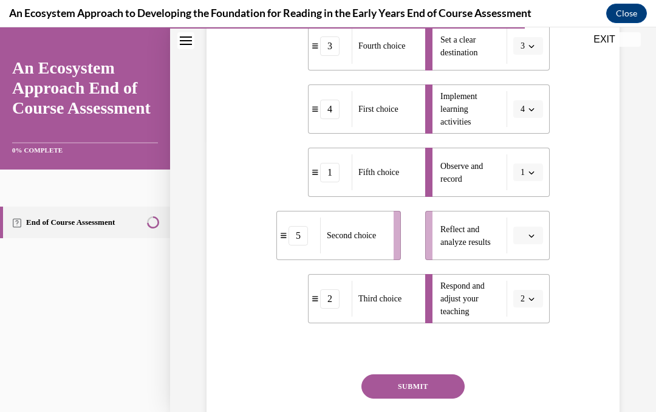
click at [533, 245] on button "button" at bounding box center [528, 236] width 30 height 18
click at [523, 228] on span "5" at bounding box center [523, 229] width 4 height 10
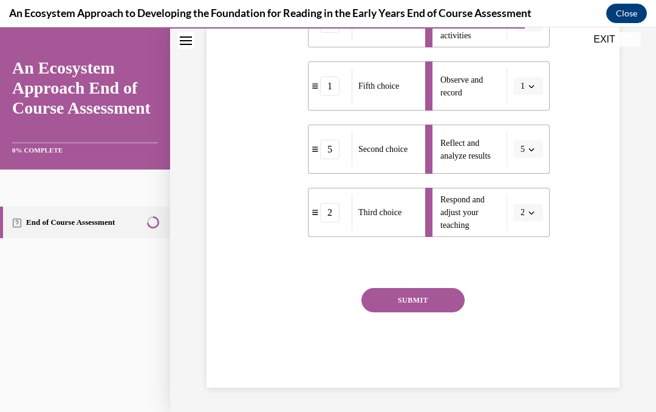
click at [421, 312] on button "SUBMIT" at bounding box center [412, 300] width 103 height 24
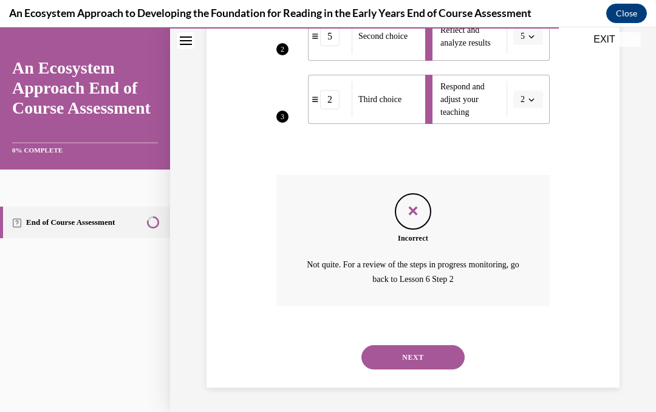
scroll to position [477, 0]
click at [421, 352] on button "NEXT" at bounding box center [412, 357] width 103 height 24
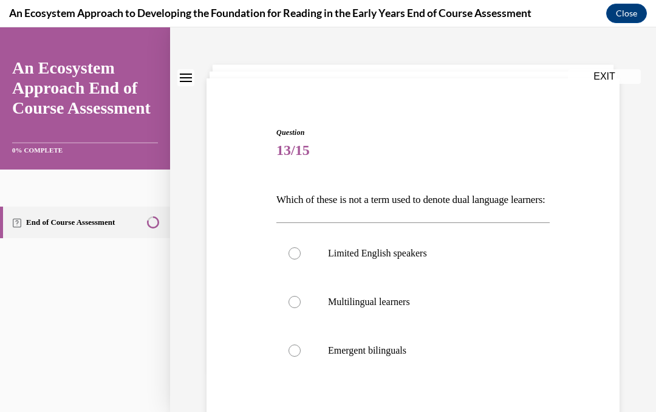
scroll to position [42, 0]
click at [296, 267] on label "Limited English speakers" at bounding box center [412, 253] width 273 height 49
click at [296, 259] on input "Limited English speakers" at bounding box center [295, 253] width 12 height 12
radio input "true"
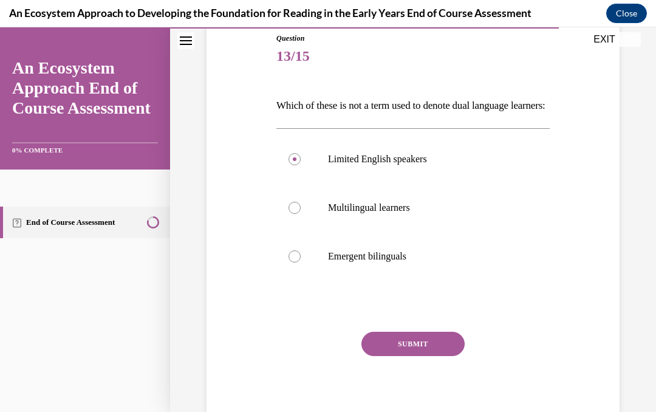
click at [430, 356] on button "SUBMIT" at bounding box center [412, 344] width 103 height 24
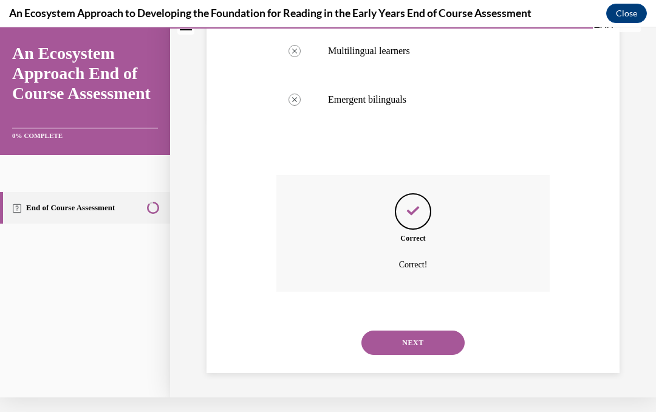
scroll to position [284, 0]
click at [420, 334] on button "NEXT" at bounding box center [412, 342] width 103 height 24
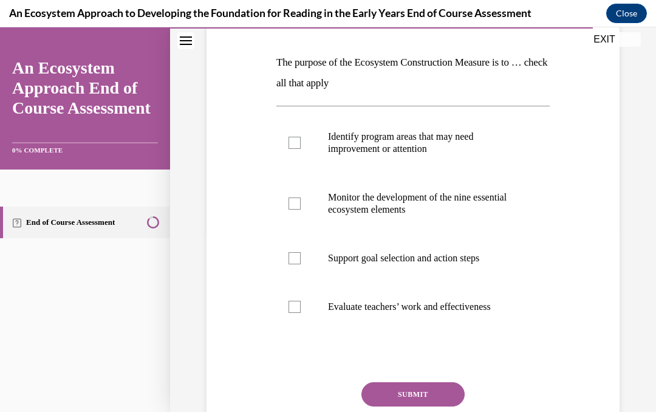
scroll to position [196, 0]
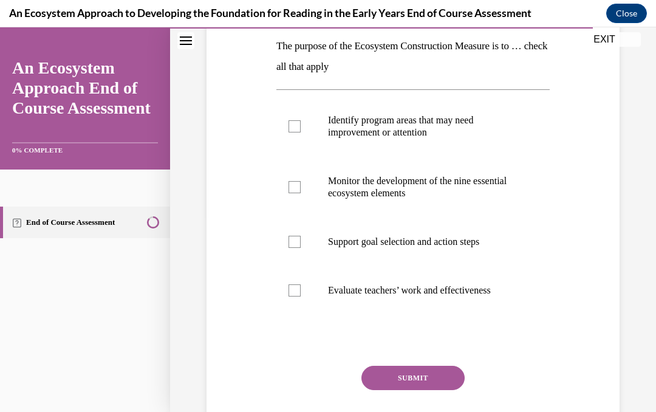
click at [301, 118] on label "Identify program areas that may need improvement or attention" at bounding box center [412, 126] width 273 height 61
click at [301, 120] on input "Identify program areas that may need improvement or attention" at bounding box center [295, 126] width 12 height 12
checkbox input "true"
click at [293, 180] on label "Monitor the development of the nine essential ecosystem elements" at bounding box center [412, 187] width 273 height 61
click at [293, 181] on input "Monitor the development of the nine essential ecosystem elements" at bounding box center [295, 187] width 12 height 12
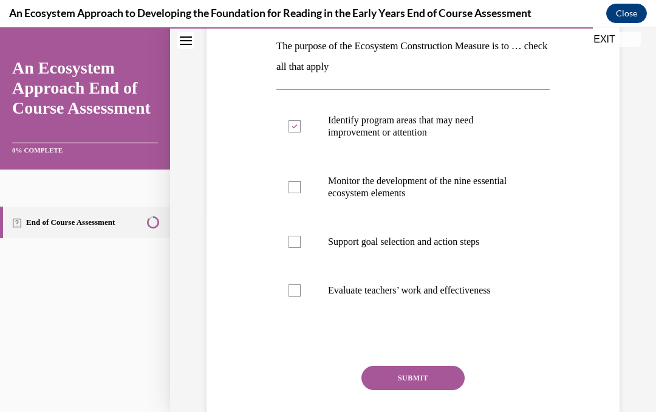
checkbox input "true"
click at [291, 238] on div at bounding box center [295, 242] width 12 height 12
click at [291, 238] on input "Support goal selection and action steps" at bounding box center [295, 242] width 12 height 12
checkbox input "true"
click at [404, 373] on button "SUBMIT" at bounding box center [412, 378] width 103 height 24
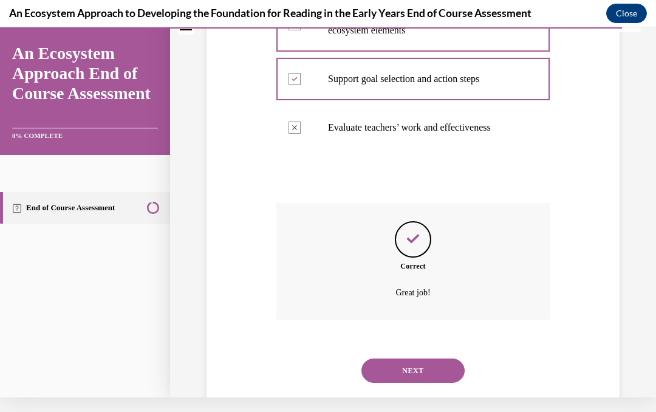
scroll to position [357, 0]
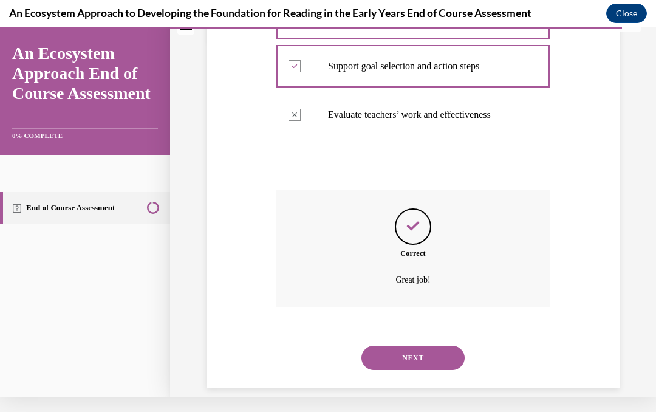
click at [423, 346] on button "NEXT" at bounding box center [412, 358] width 103 height 24
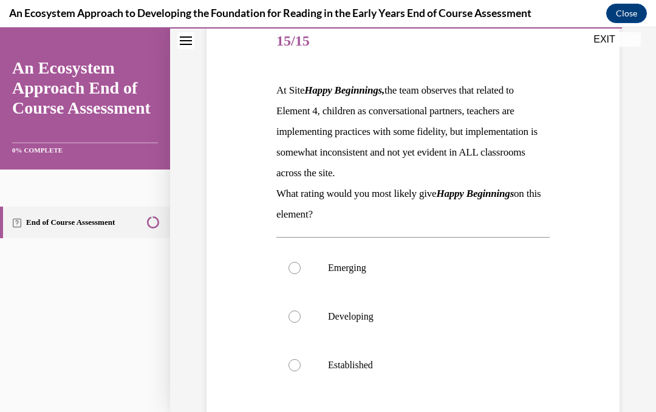
scroll to position [151, 0]
click at [303, 309] on label "Developing" at bounding box center [412, 316] width 273 height 49
click at [301, 310] on input "Developing" at bounding box center [295, 316] width 12 height 12
radio input "true"
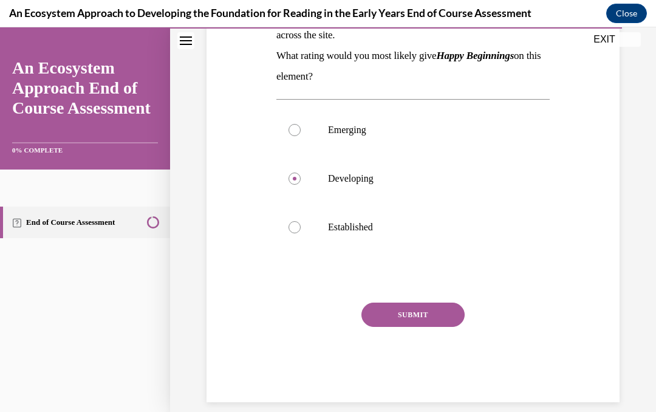
click at [422, 304] on button "SUBMIT" at bounding box center [412, 315] width 103 height 24
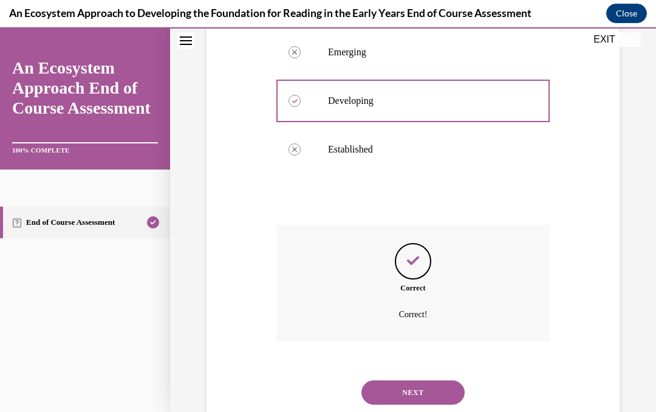
scroll to position [387, 0]
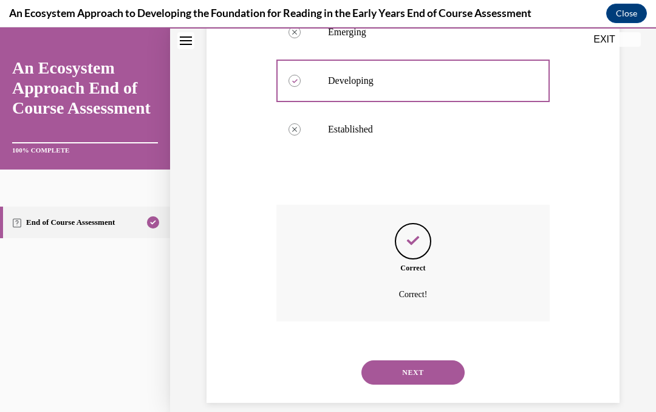
click at [421, 360] on button "NEXT" at bounding box center [412, 372] width 103 height 24
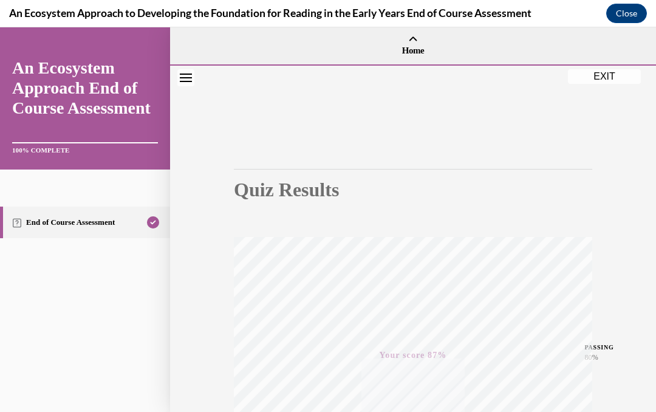
scroll to position [0, 0]
click at [606, 72] on button "EXIT" at bounding box center [604, 76] width 73 height 15
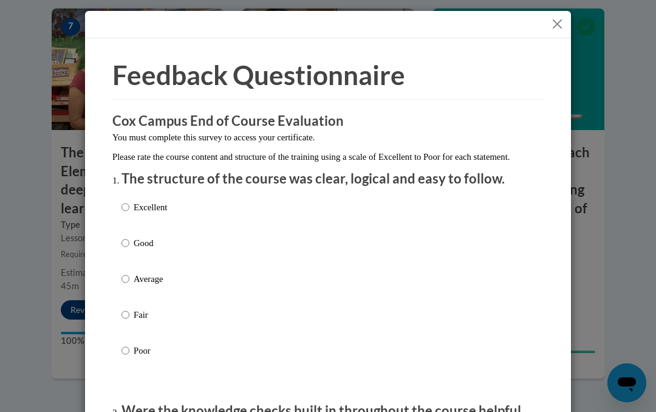
click at [125, 207] on input "Excellent" at bounding box center [125, 206] width 8 height 13
radio input "true"
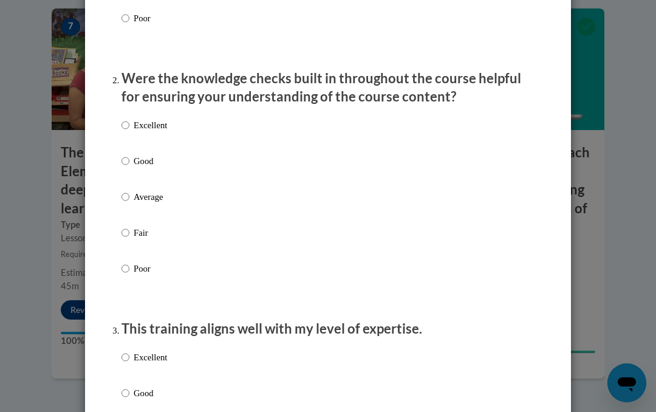
scroll to position [333, 0]
click at [128, 119] on input "Excellent" at bounding box center [125, 124] width 8 height 13
radio input "true"
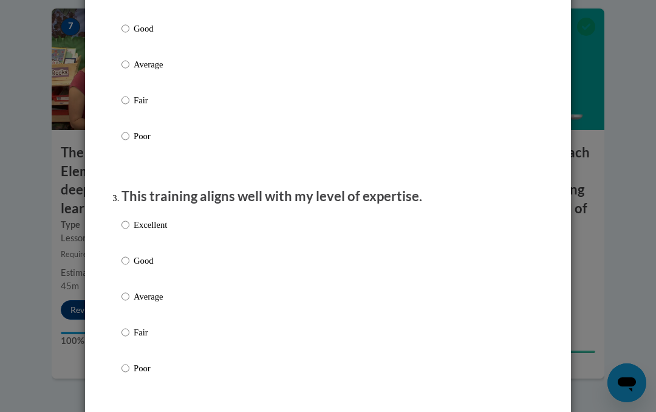
scroll to position [466, 0]
click at [127, 221] on input "Excellent" at bounding box center [125, 223] width 8 height 13
radio input "true"
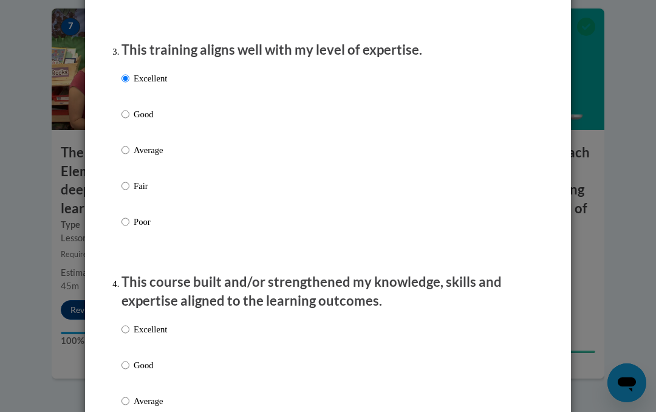
scroll to position [612, 0]
click at [126, 325] on input "Excellent" at bounding box center [125, 328] width 8 height 13
radio input "true"
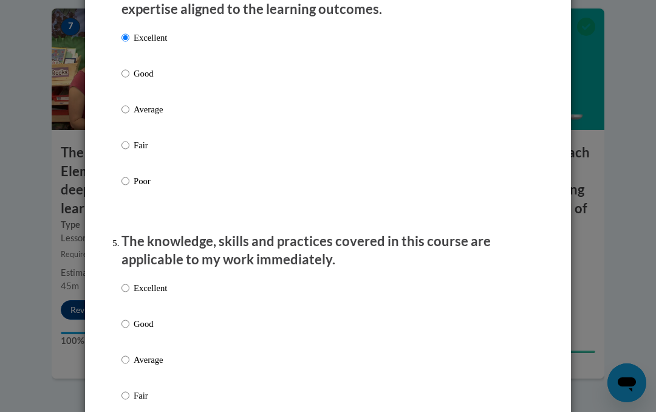
scroll to position [903, 0]
click at [121, 284] on input "Excellent" at bounding box center [125, 287] width 8 height 13
radio input "true"
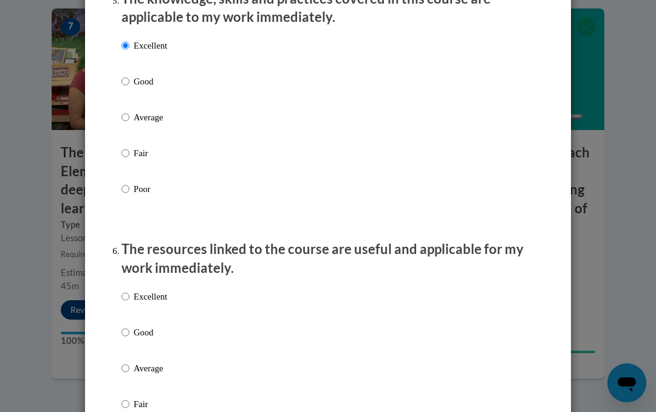
scroll to position [1146, 0]
click at [126, 289] on input "Excellent" at bounding box center [125, 295] width 8 height 13
radio input "true"
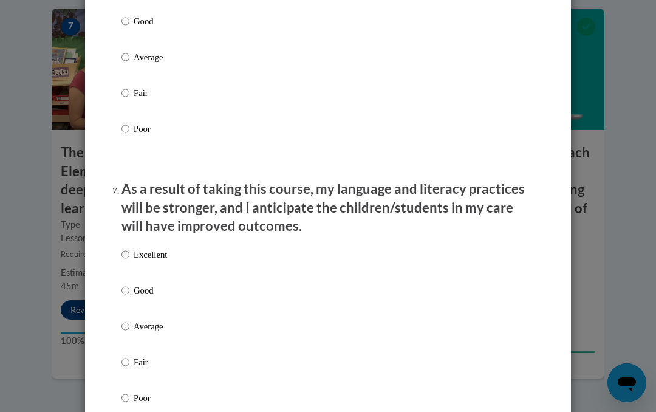
scroll to position [1456, 0]
click at [122, 250] on input "Excellent" at bounding box center [125, 254] width 8 height 13
radio input "true"
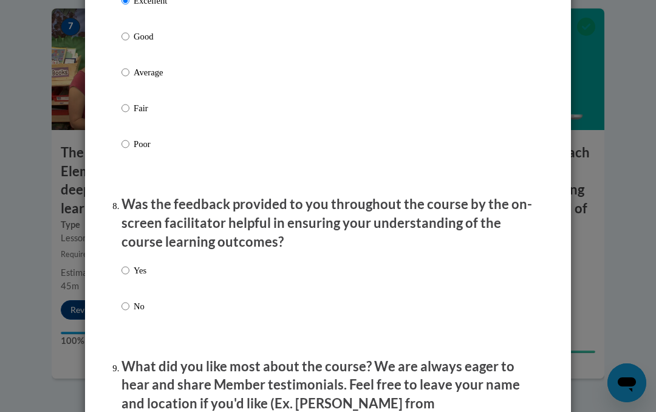
scroll to position [1711, 0]
click at [123, 263] on input "Yes" at bounding box center [125, 269] width 8 height 13
radio input "true"
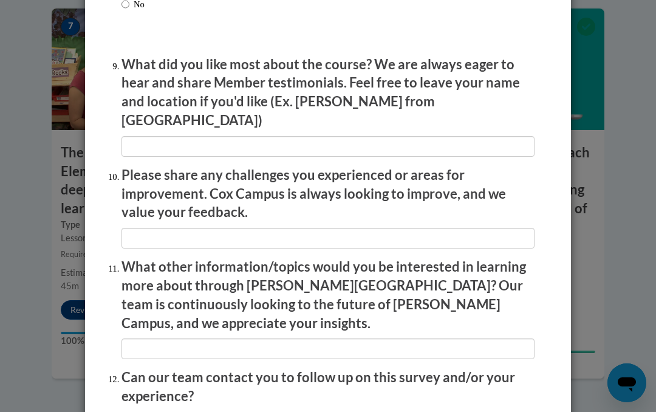
scroll to position [2041, 0]
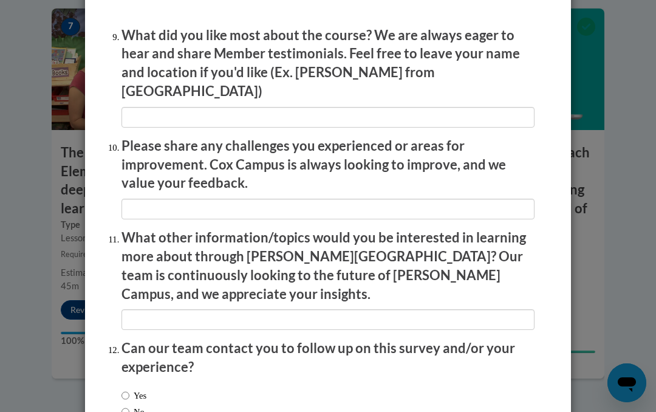
click at [124, 389] on input "Yes" at bounding box center [125, 395] width 8 height 13
radio input "true"
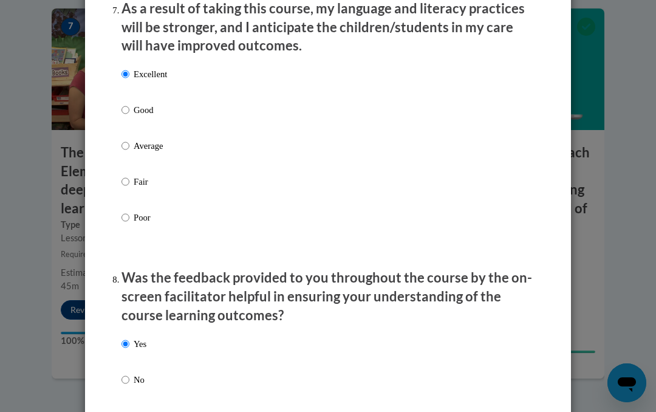
scroll to position [1631, 0]
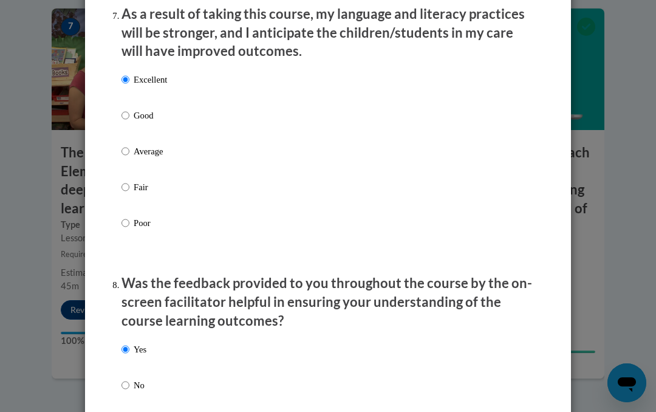
click at [121, 109] on input "Good" at bounding box center [125, 115] width 8 height 13
radio input "true"
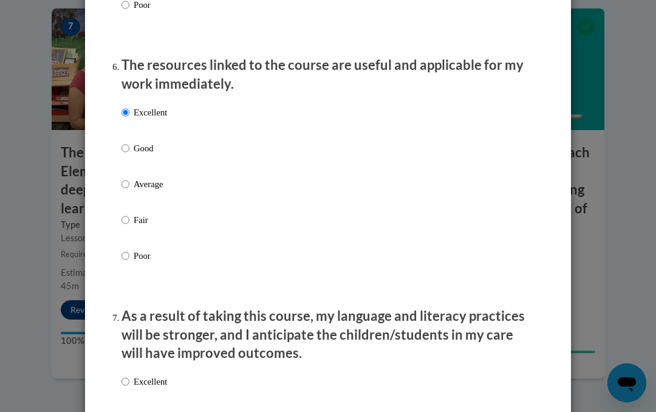
scroll to position [1319, 0]
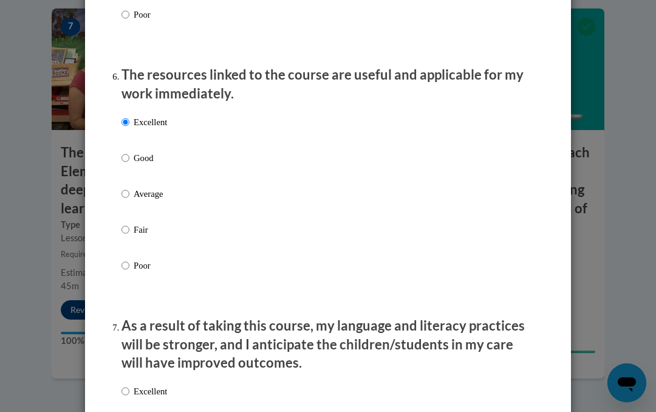
click at [130, 151] on label "Good" at bounding box center [144, 167] width 46 height 33
click at [129, 151] on input "Good" at bounding box center [125, 157] width 8 height 13
radio input "true"
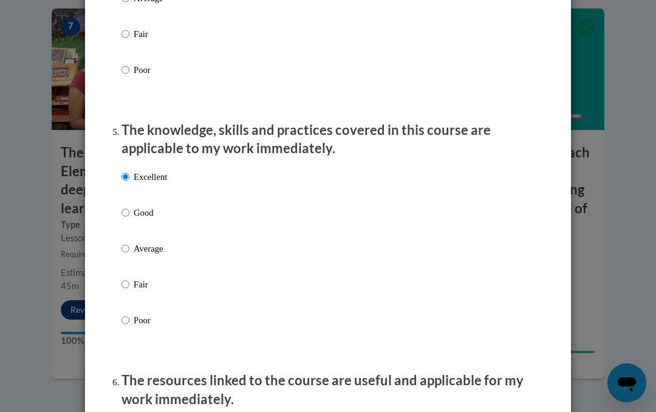
scroll to position [1013, 0]
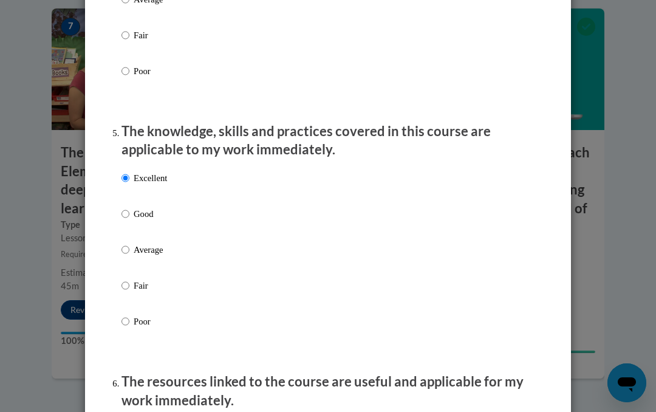
click at [123, 208] on input "Good" at bounding box center [125, 213] width 8 height 13
radio input "true"
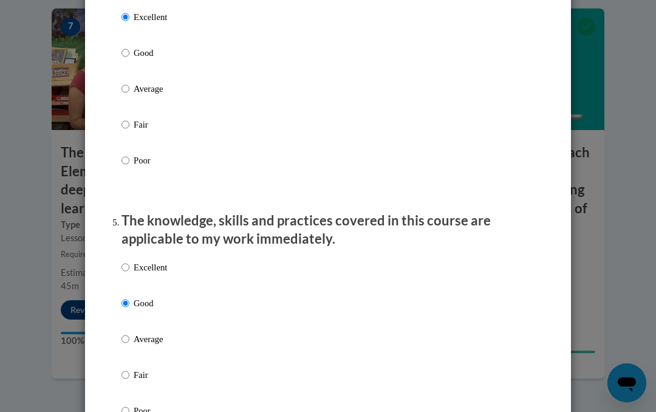
scroll to position [886, 0]
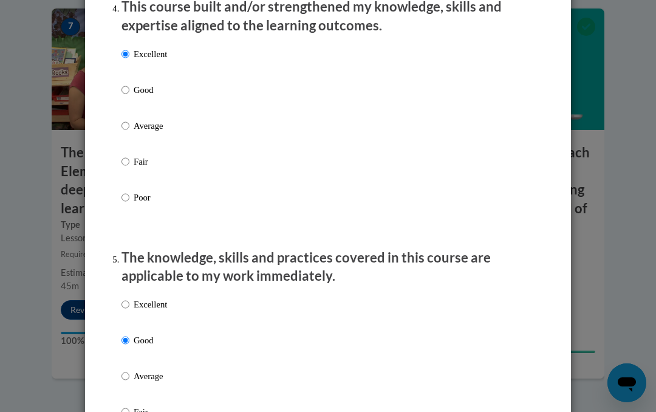
click at [126, 84] on input "Good" at bounding box center [125, 89] width 8 height 13
radio input "true"
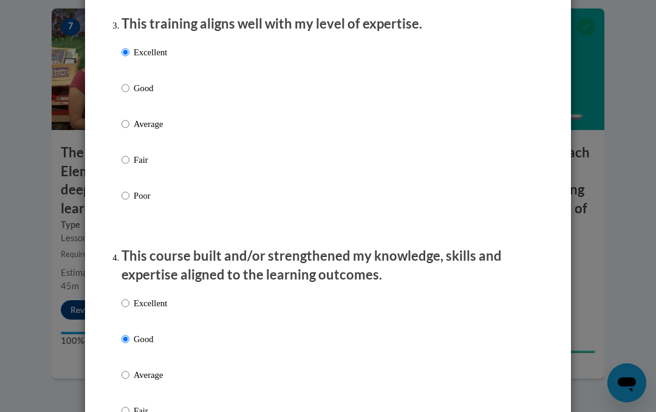
scroll to position [636, 0]
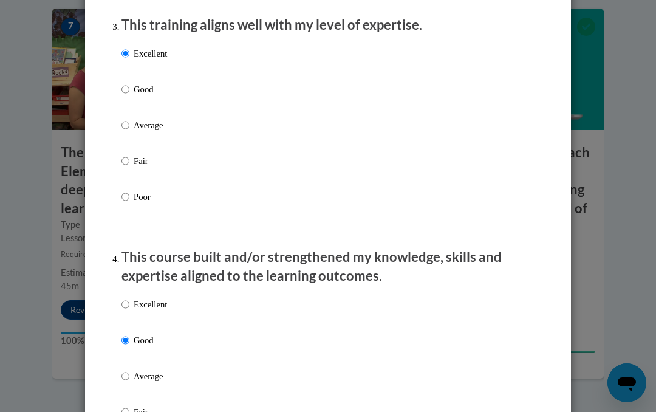
click at [124, 83] on input "Good" at bounding box center [125, 89] width 8 height 13
radio input "true"
click at [244, 137] on div "Excellent Good Average Fair Poor" at bounding box center [327, 140] width 413 height 198
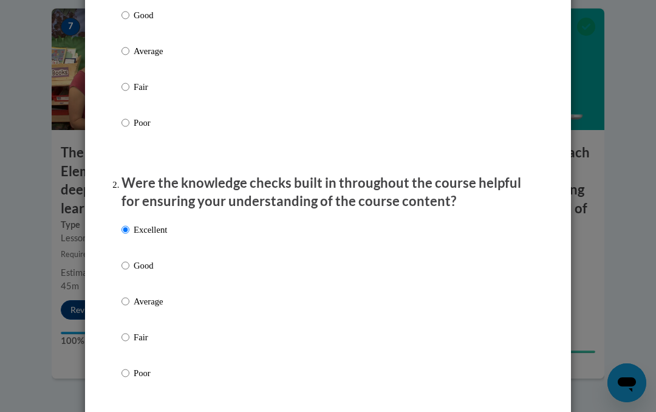
scroll to position [227, 0]
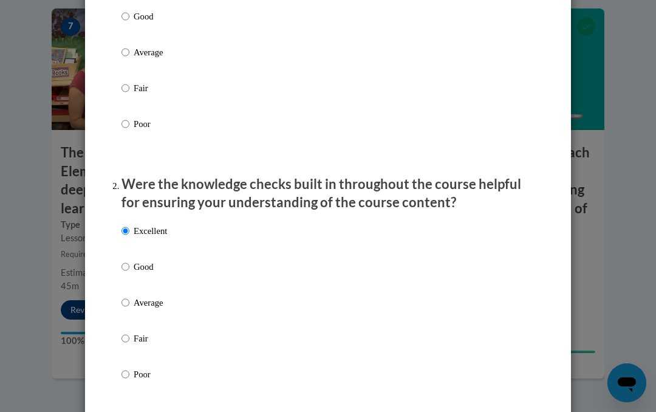
click at [125, 255] on label "Excellent" at bounding box center [144, 240] width 46 height 33
click at [125, 238] on input "Excellent" at bounding box center [125, 230] width 8 height 13
click at [127, 261] on input "Good" at bounding box center [125, 266] width 8 height 13
radio input "true"
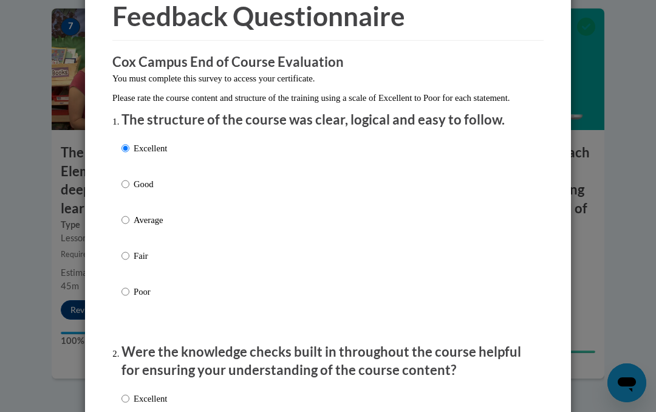
scroll to position [48, 0]
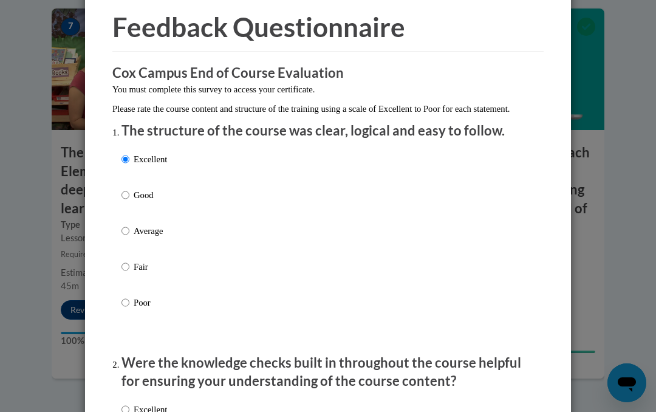
click at [126, 191] on input "Good" at bounding box center [125, 194] width 8 height 13
radio input "true"
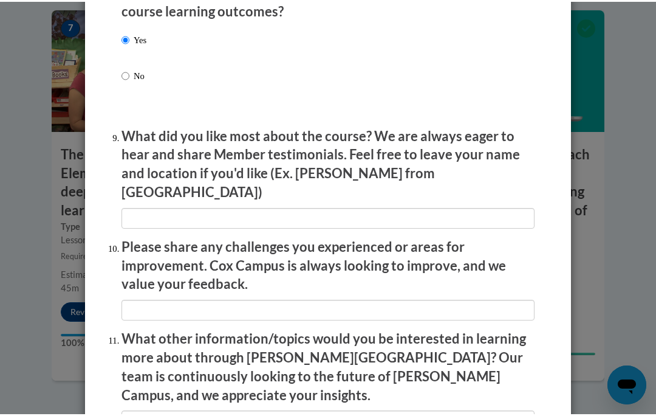
scroll to position [1943, 0]
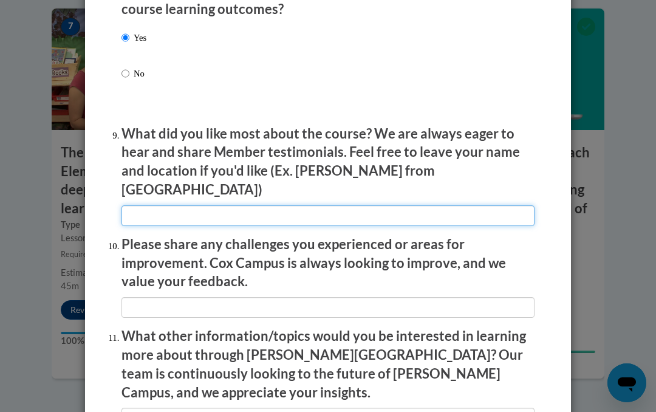
click at [156, 205] on input "textbox" at bounding box center [327, 215] width 413 height 21
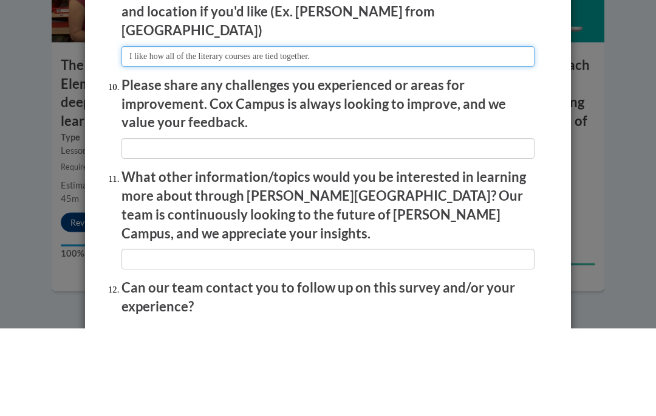
scroll to position [2014, 0]
type input "I like how all of the literary courses are tied together."
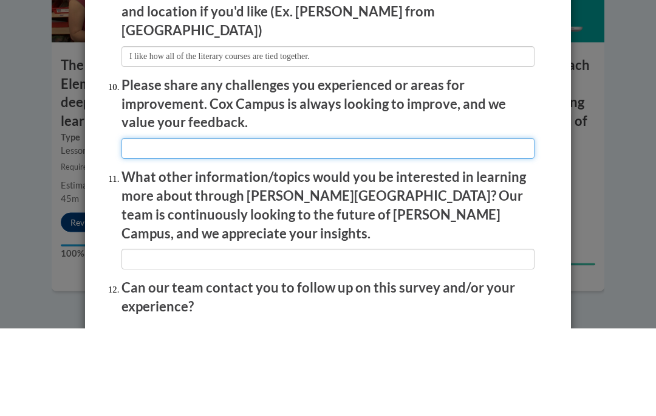
click at [236, 226] on input "textbox" at bounding box center [327, 236] width 413 height 21
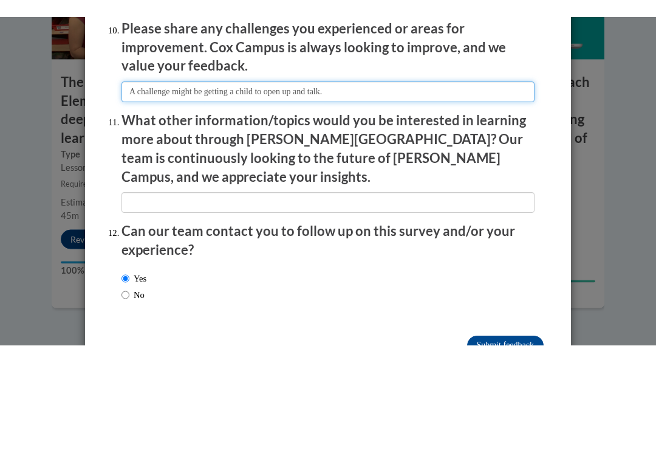
scroll to position [2087, 0]
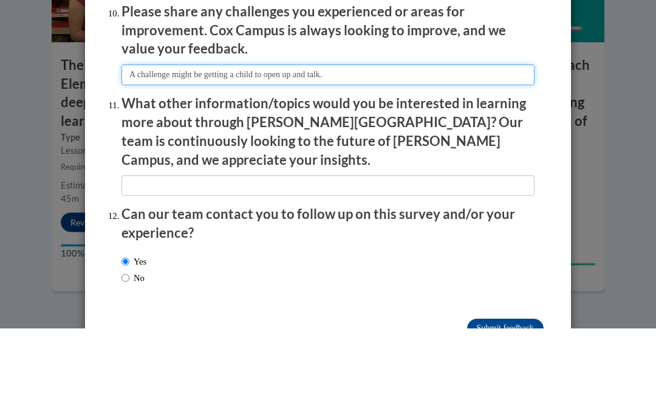
type input "A challenge might be getting a child to open up and talk."
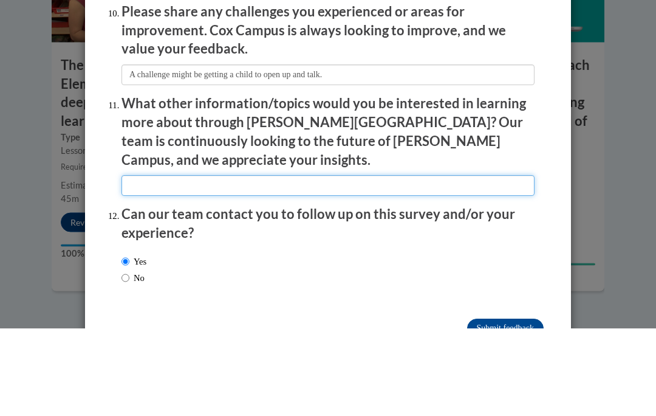
click at [255, 263] on input "textbox" at bounding box center [327, 273] width 413 height 21
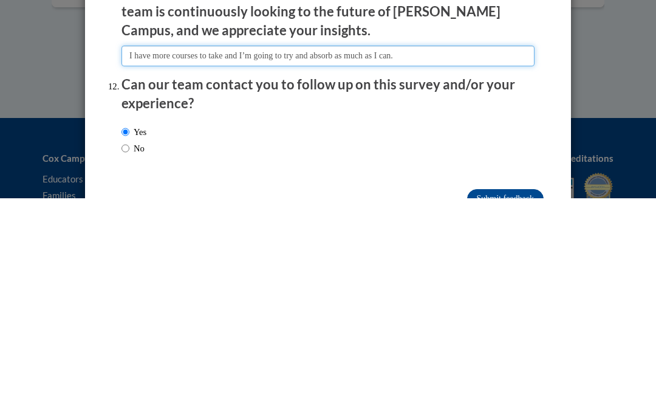
type input "I have more courses to take and I’m going to try and absorb as much as I can."
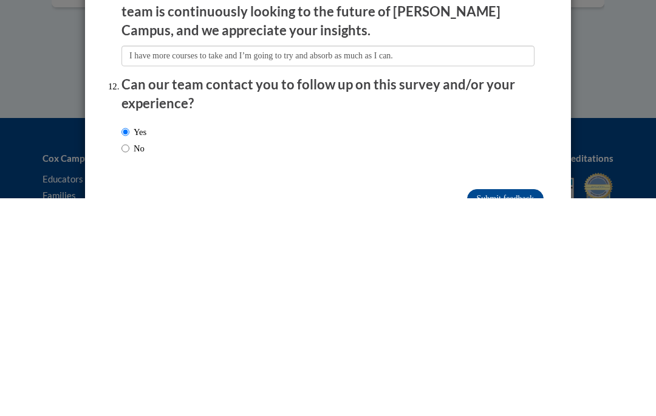
click at [509, 406] on input "Submit feedback" at bounding box center [505, 415] width 77 height 19
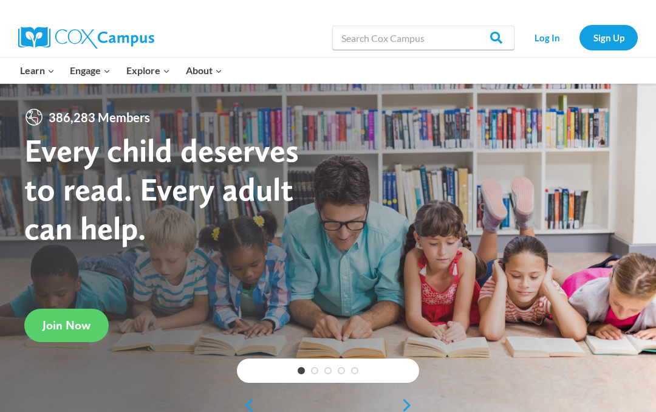
click at [547, 33] on link "Log In" at bounding box center [547, 37] width 53 height 25
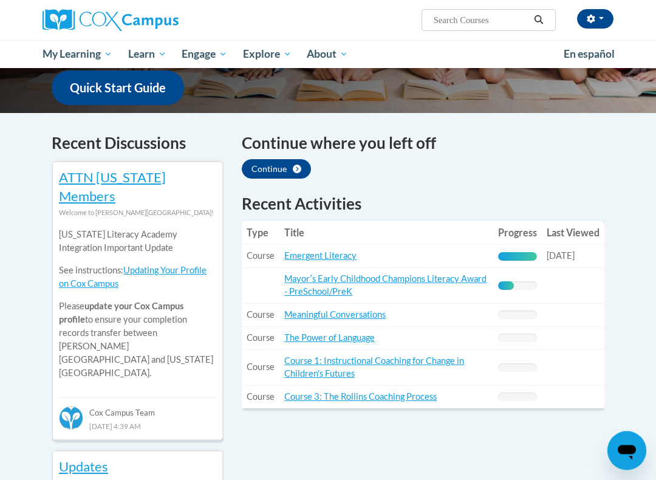
scroll to position [327, 0]
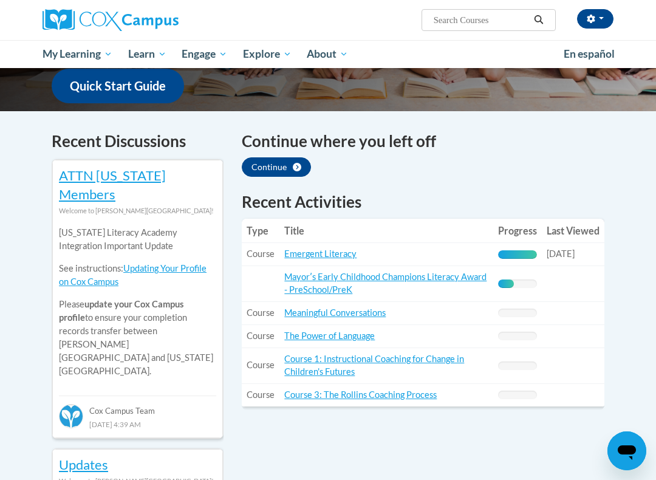
click at [504, 279] on div "40% Complete" at bounding box center [506, 283] width 16 height 9
click at [323, 272] on link "Mayorʹs Early Childhood Champions Literacy Award - PreSchool/PreK" at bounding box center [385, 283] width 202 height 23
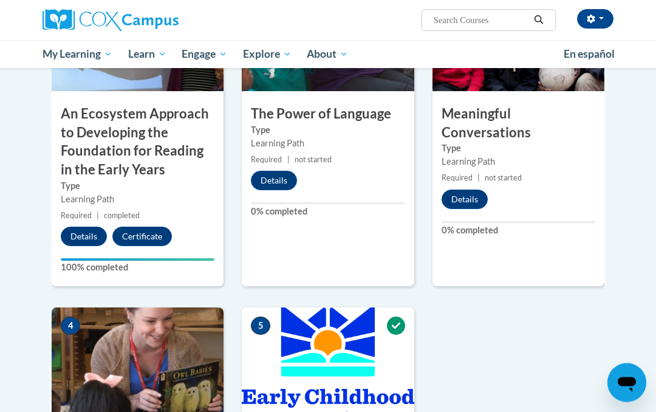
scroll to position [459, 0]
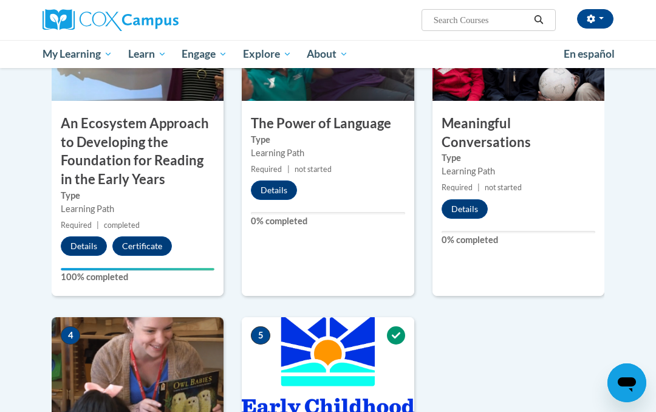
click at [273, 180] on button "Details" at bounding box center [274, 189] width 46 height 19
click at [467, 200] on button "Details" at bounding box center [465, 208] width 46 height 19
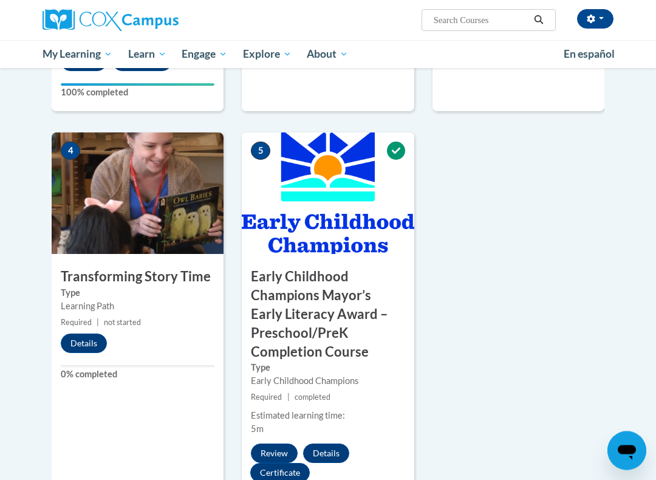
scroll to position [643, 0]
click at [82, 338] on button "Details" at bounding box center [84, 343] width 46 height 19
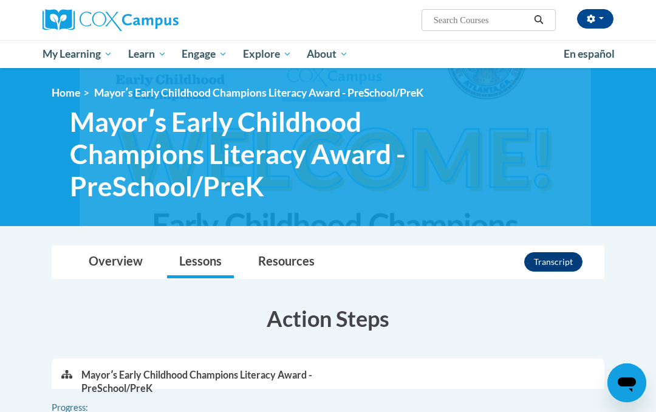
scroll to position [677, 0]
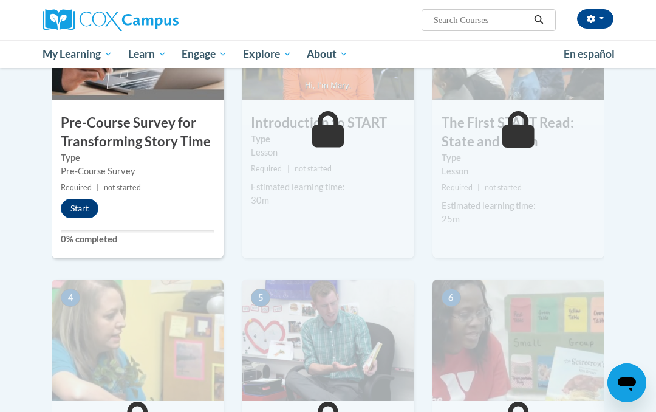
scroll to position [337, 0]
click at [79, 200] on button "Start" at bounding box center [80, 209] width 38 height 19
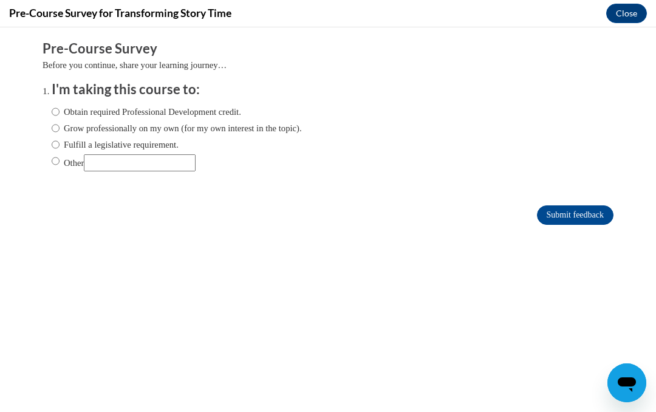
scroll to position [0, 0]
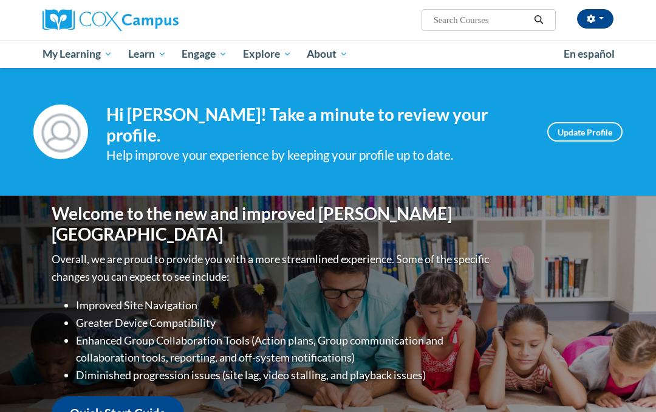
scroll to position [361, 0]
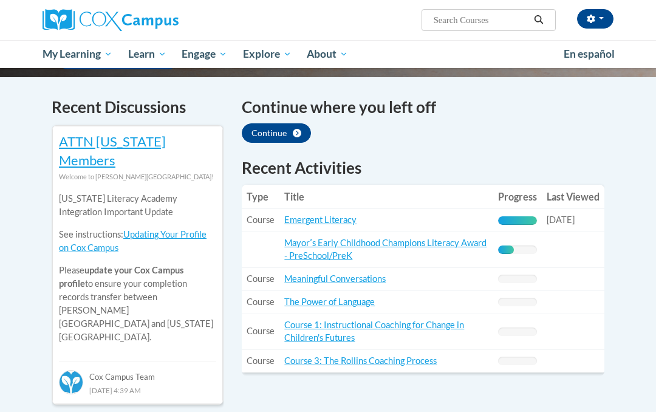
click at [423, 238] on link "Mayorʹs Early Childhood Champions Literacy Award - PreSchool/PreK" at bounding box center [385, 249] width 202 height 23
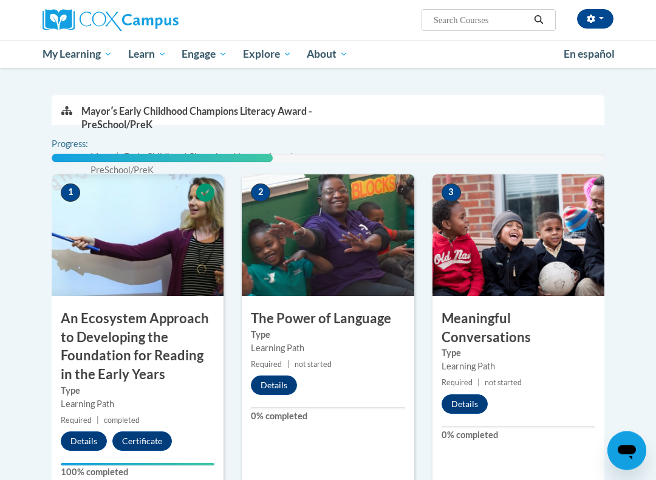
scroll to position [264, 0]
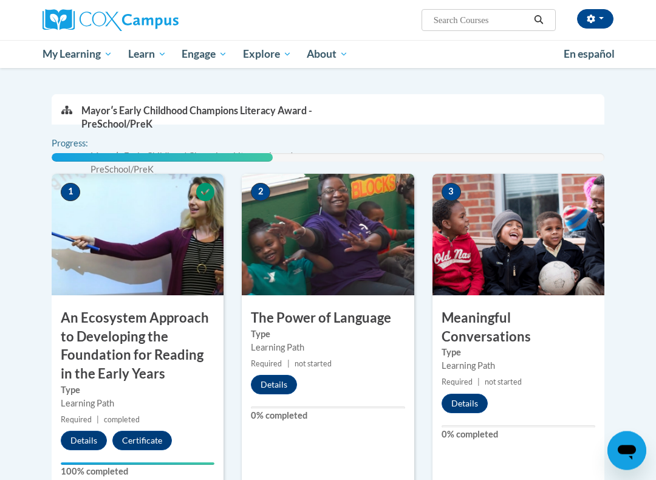
click at [465, 394] on button "Details" at bounding box center [465, 403] width 46 height 19
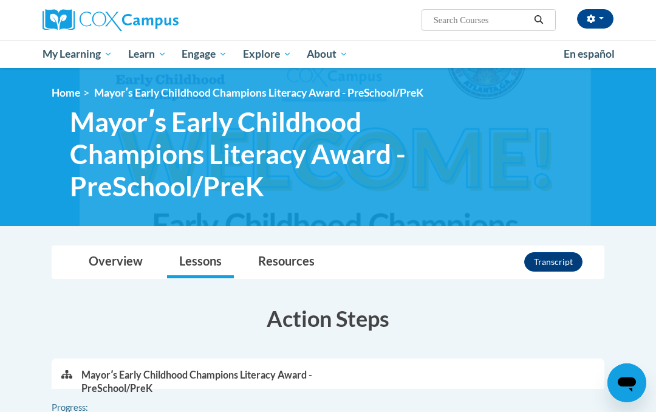
scroll to position [298, 0]
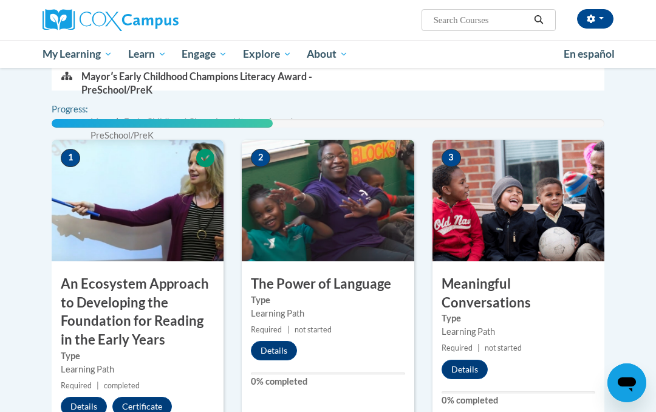
click at [276, 341] on button "Details" at bounding box center [274, 350] width 46 height 19
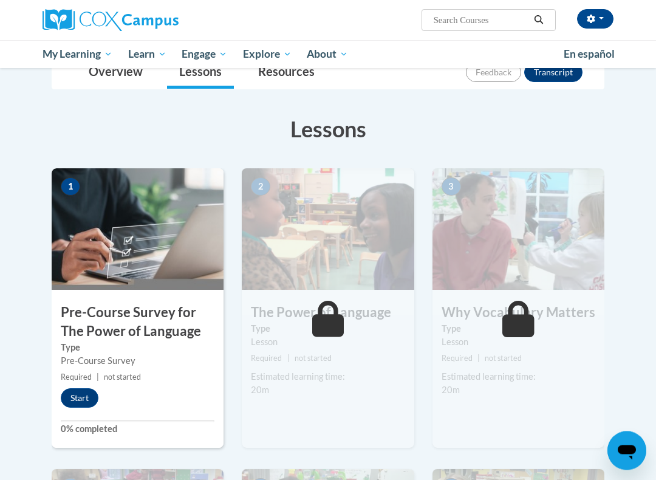
scroll to position [149, 0]
click at [78, 396] on button "Start" at bounding box center [80, 397] width 38 height 19
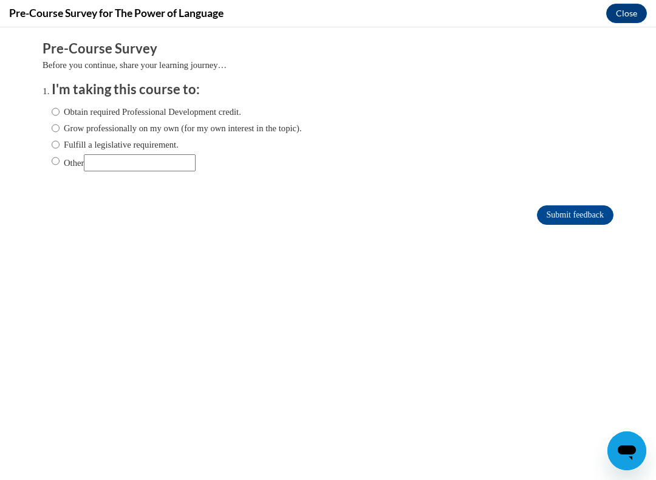
scroll to position [0, 0]
click at [60, 106] on input "Obtain required Professional Development credit." at bounding box center [56, 111] width 8 height 13
radio input "true"
click at [576, 208] on input "Submit feedback" at bounding box center [575, 214] width 77 height 19
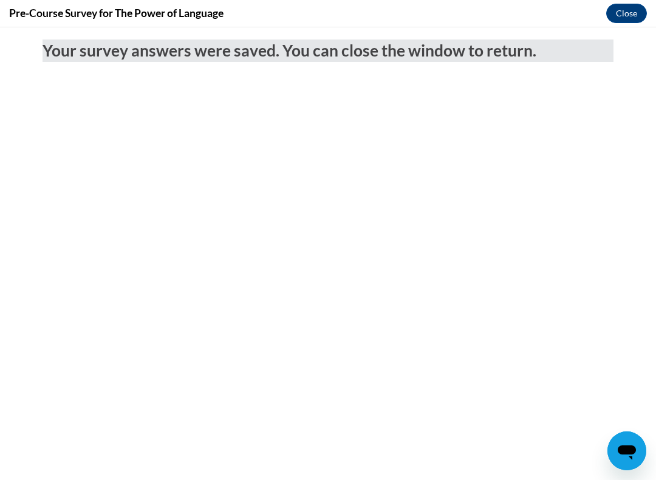
click at [628, 7] on button "Close" at bounding box center [626, 13] width 41 height 19
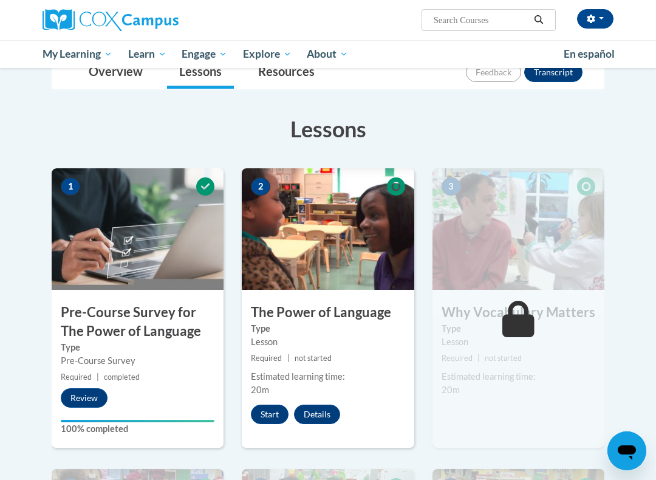
click at [273, 411] on button "Start" at bounding box center [270, 414] width 38 height 19
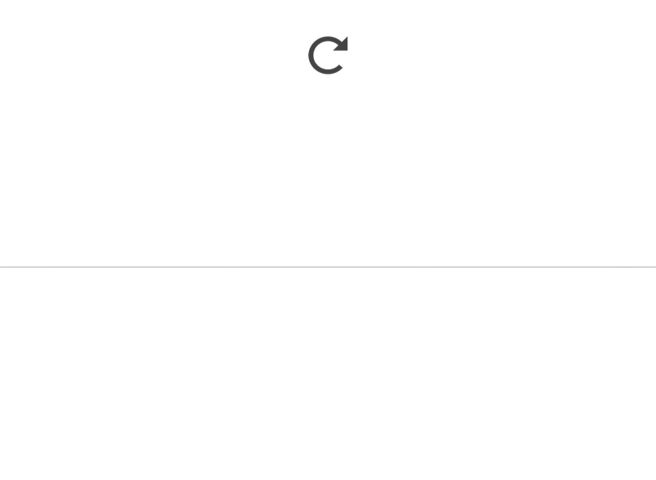
scroll to position [346, 0]
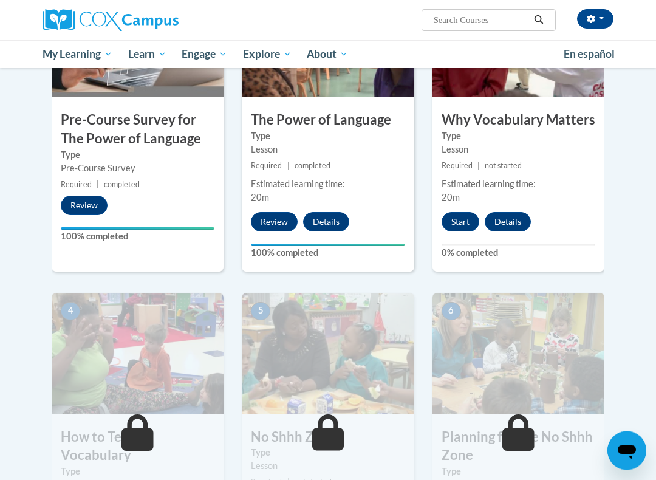
scroll to position [341, 0]
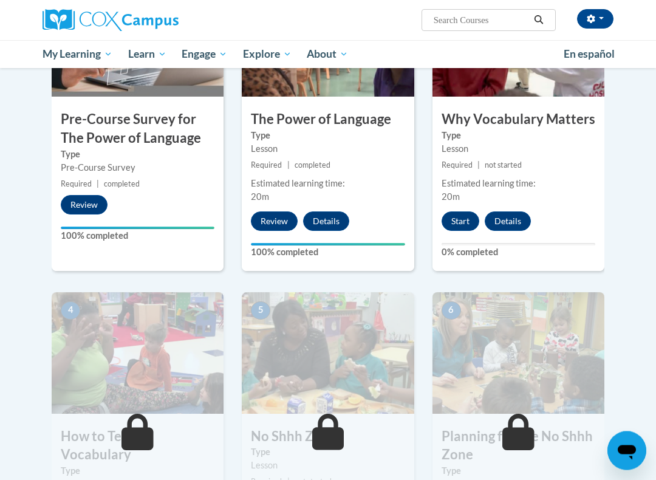
click at [459, 212] on button "Start" at bounding box center [461, 221] width 38 height 19
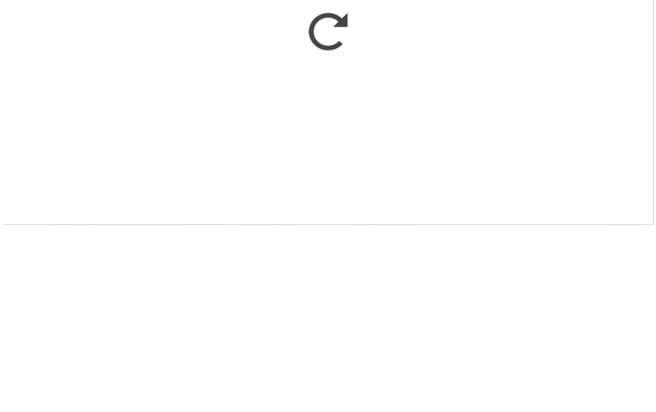
scroll to position [785, 0]
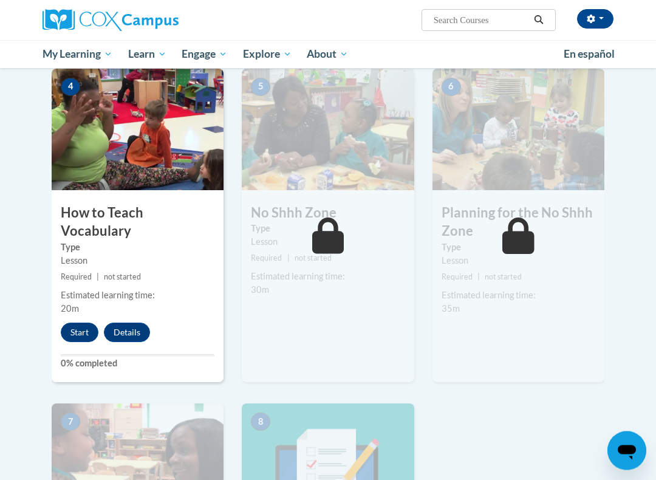
scroll to position [566, 0]
click at [77, 323] on button "Start" at bounding box center [80, 332] width 38 height 19
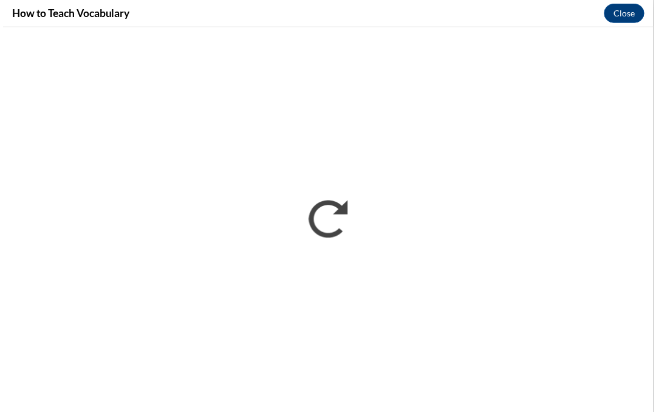
scroll to position [600, 0]
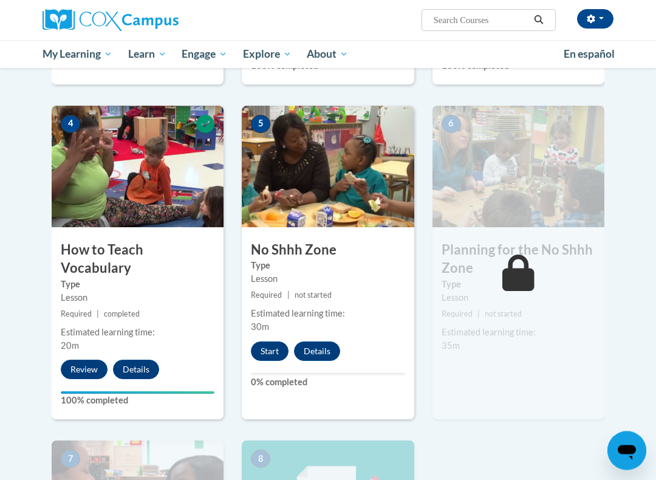
scroll to position [541, 0]
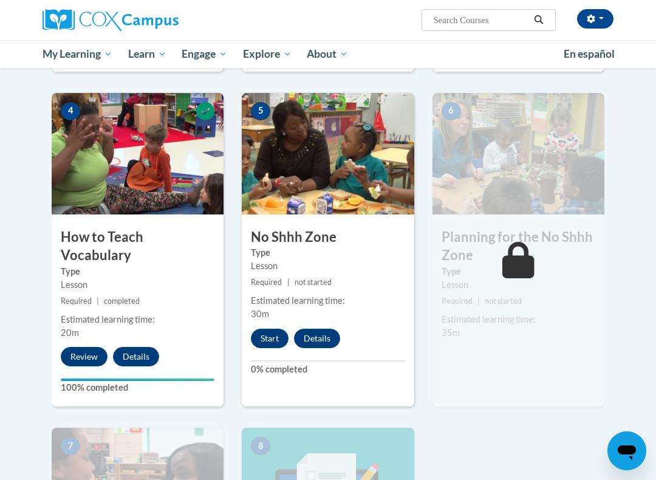
click at [269, 332] on button "Start" at bounding box center [270, 338] width 38 height 19
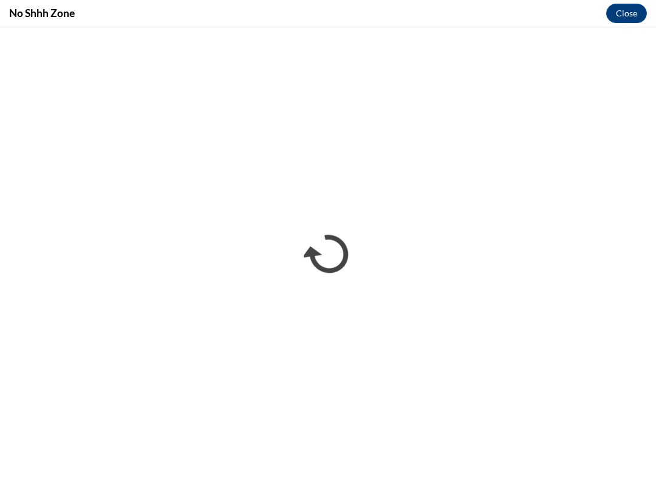
scroll to position [0, 0]
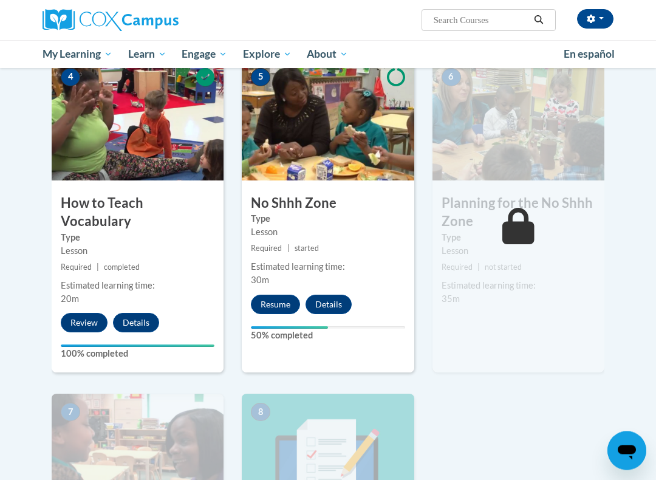
scroll to position [575, 0]
click at [282, 298] on button "Resume" at bounding box center [275, 304] width 49 height 19
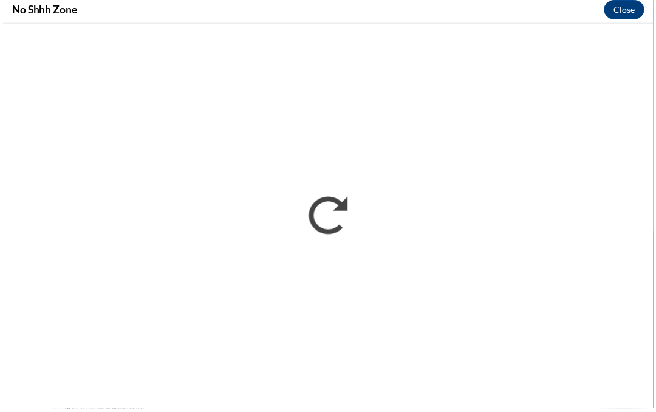
scroll to position [1144, 0]
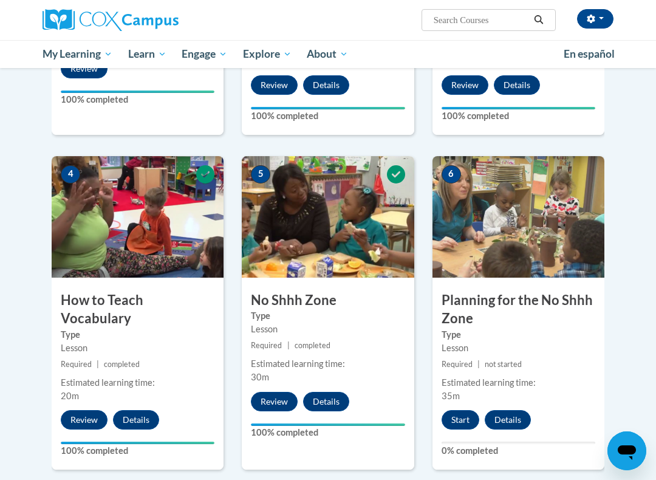
scroll to position [483, 0]
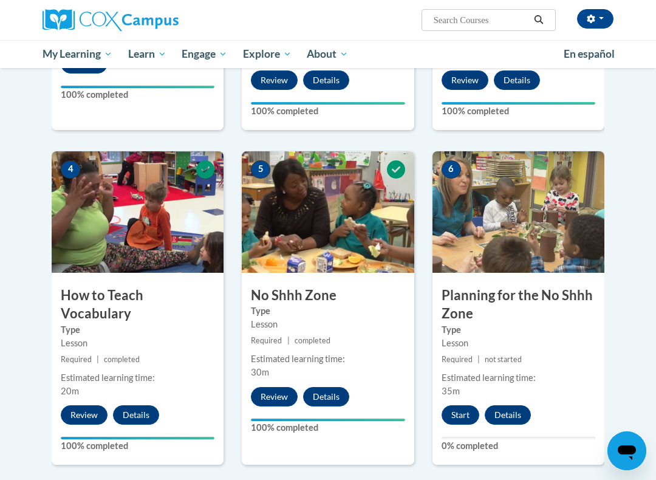
click at [463, 407] on button "Start" at bounding box center [461, 414] width 38 height 19
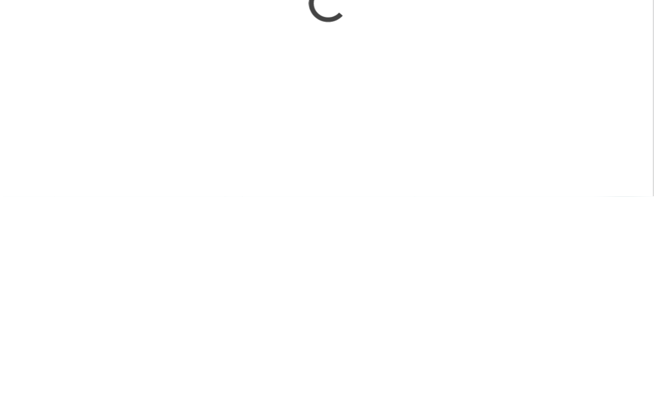
scroll to position [987, 0]
